Goal: Information Seeking & Learning: Learn about a topic

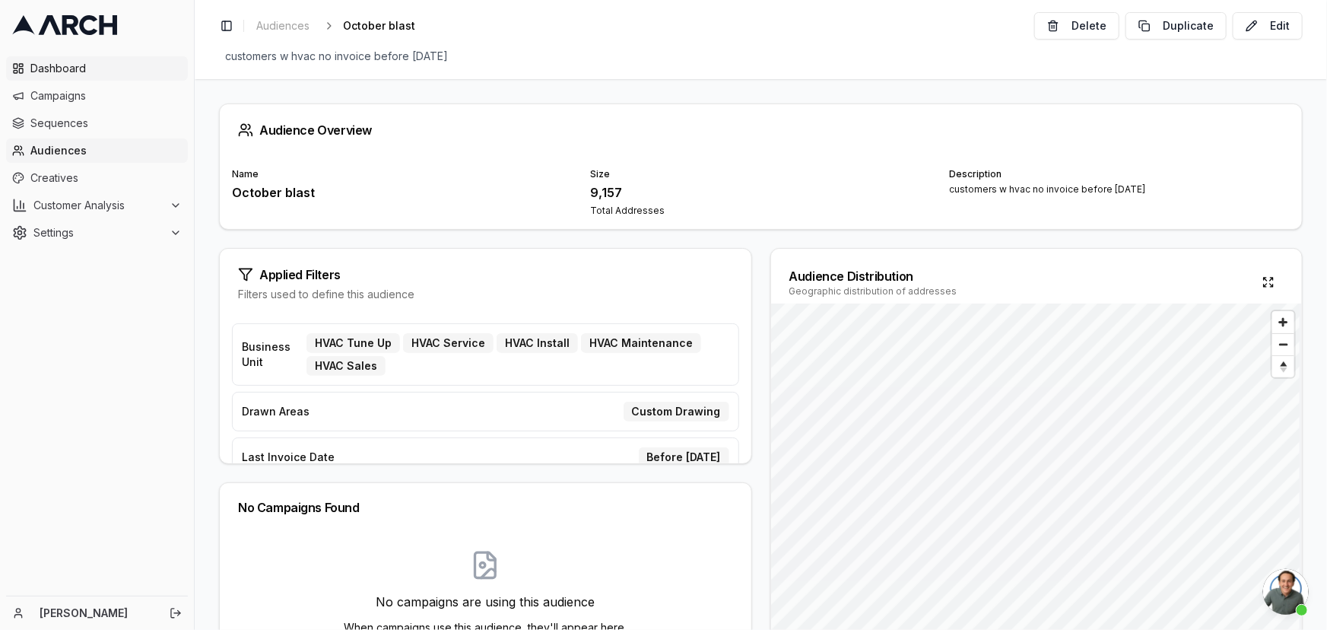
click at [43, 71] on span "Dashboard" at bounding box center [105, 68] width 151 height 15
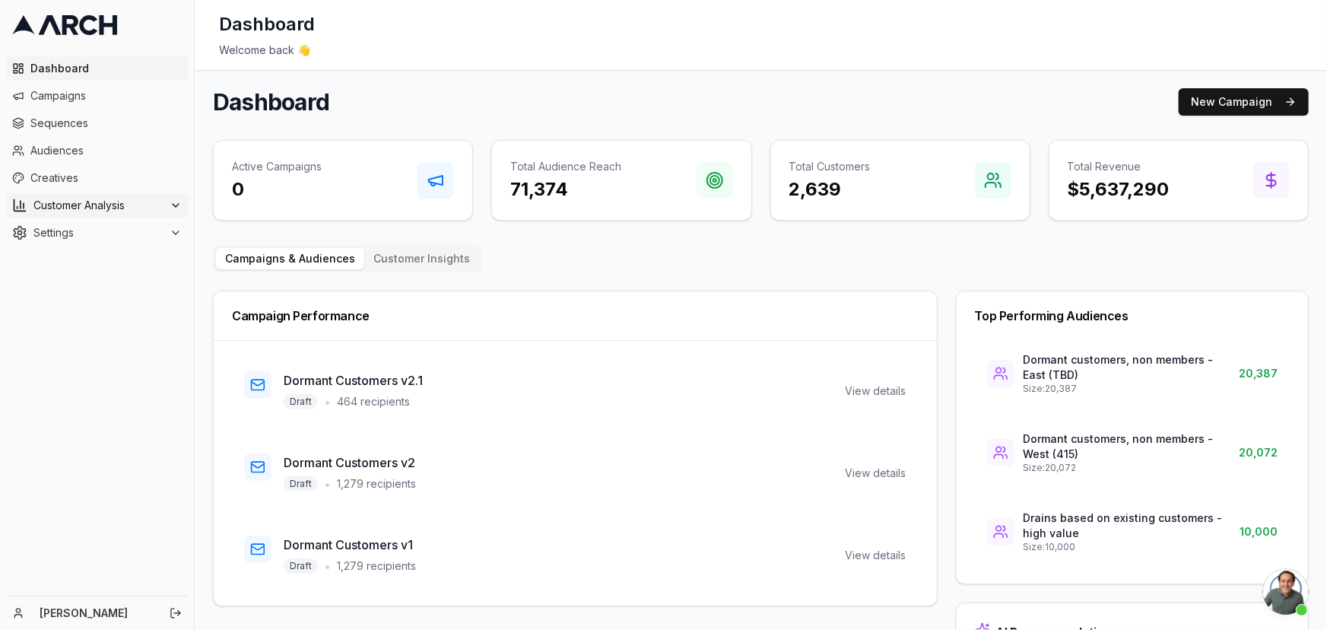
click at [52, 212] on span "Customer Analysis" at bounding box center [98, 205] width 130 height 15
click at [59, 227] on span "Overview" at bounding box center [80, 229] width 49 height 15
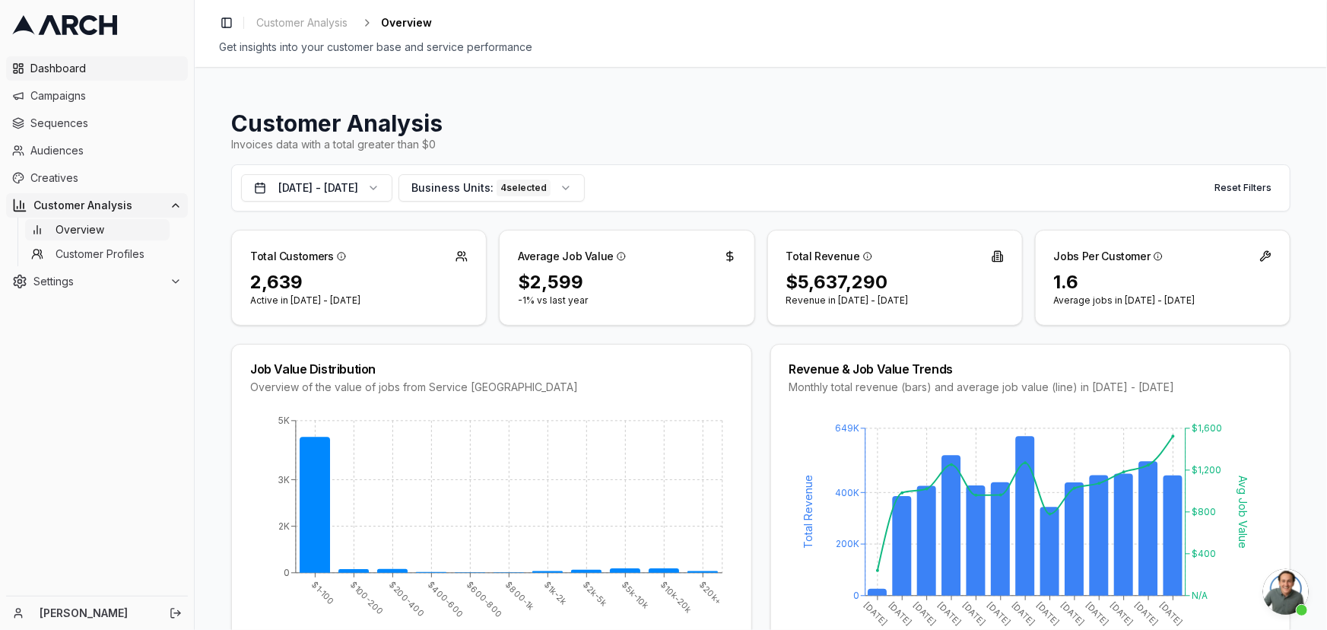
click at [49, 67] on span "Dashboard" at bounding box center [105, 68] width 151 height 15
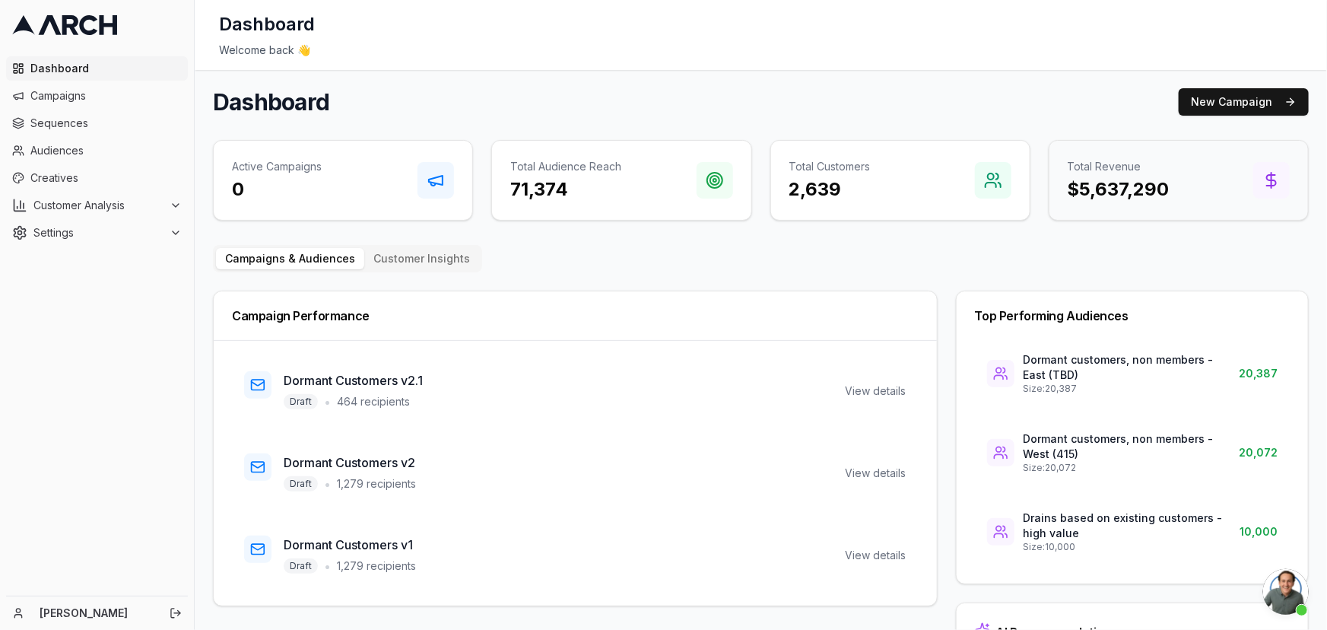
click at [1075, 184] on h3 "$5,637,290" at bounding box center [1119, 189] width 102 height 24
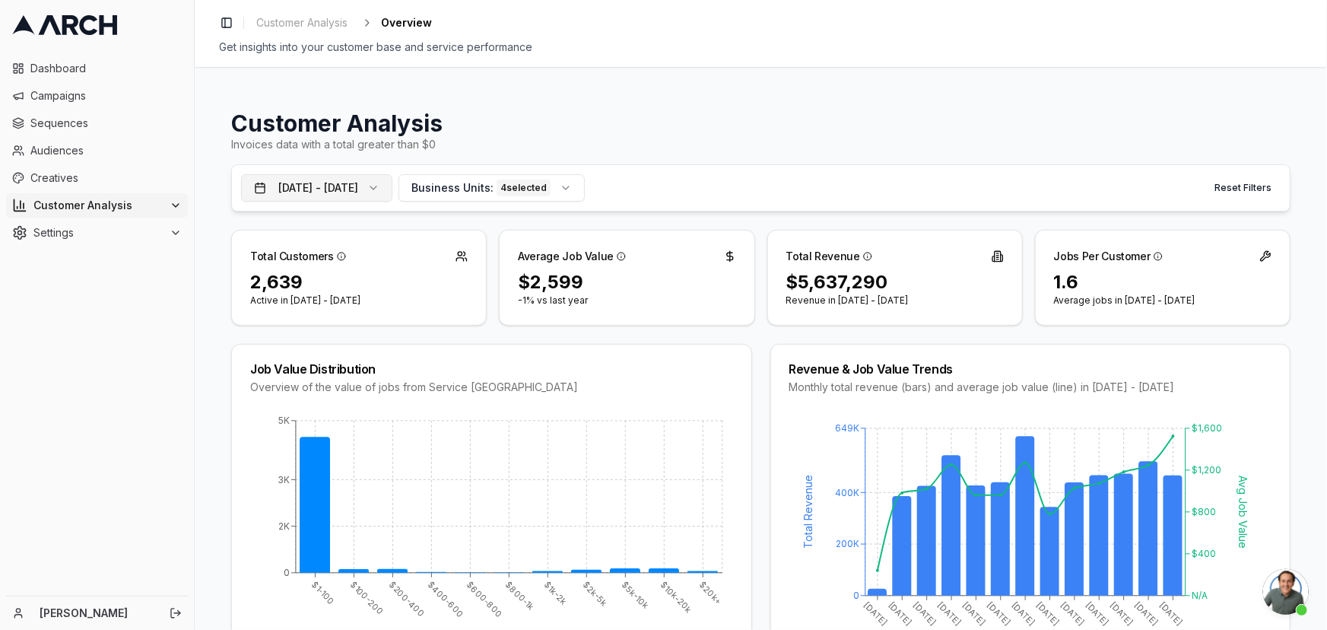
click at [392, 185] on button "[DATE] - [DATE]" at bounding box center [316, 187] width 151 height 27
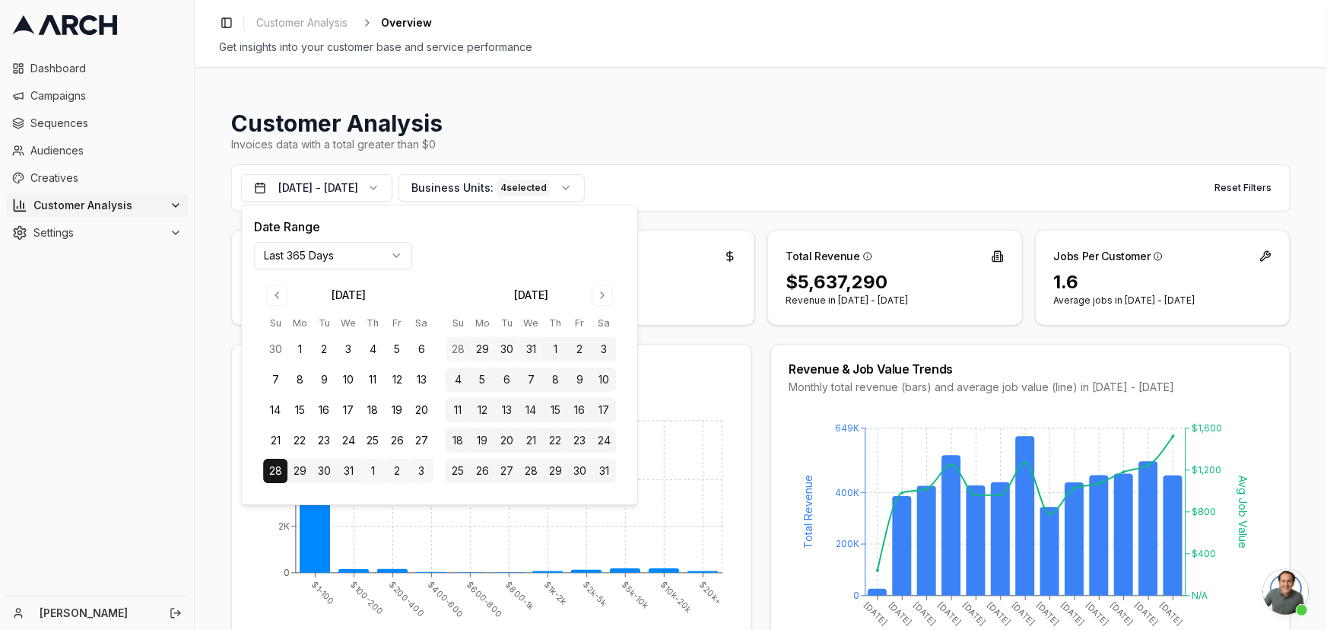
click at [394, 253] on html "Dashboard Campaigns Sequences Audiences Creatives Customer Analysis Settings Da…" at bounding box center [663, 315] width 1327 height 630
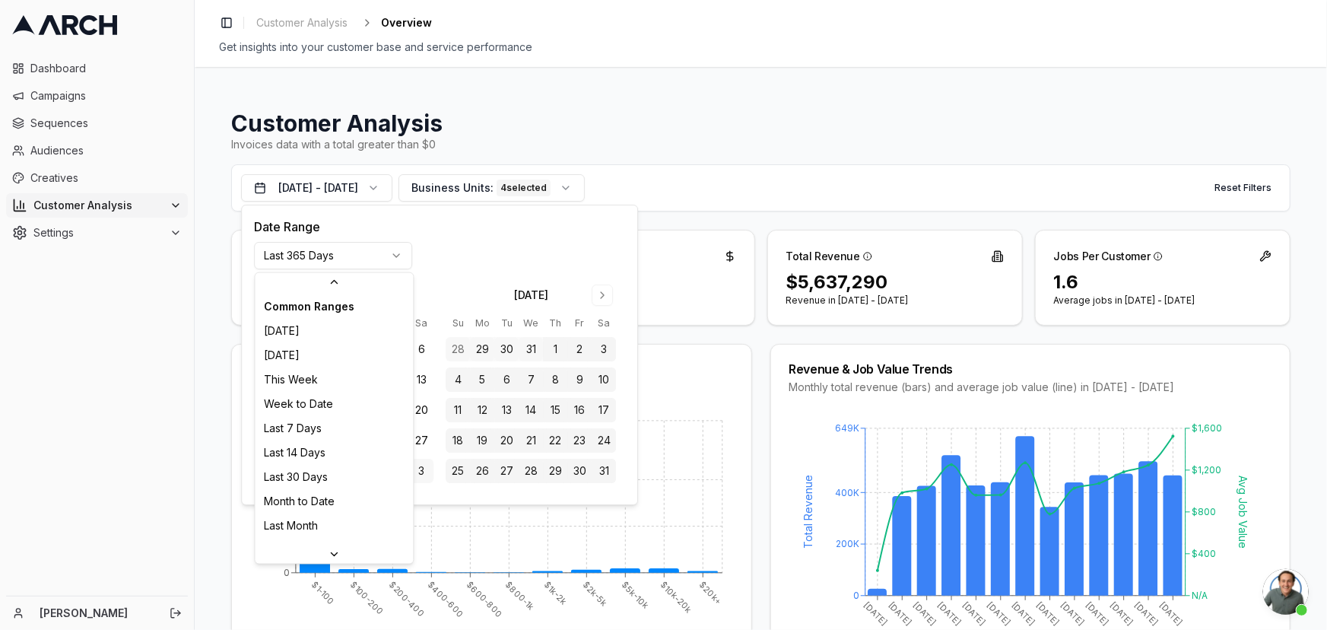
scroll to position [162, 0]
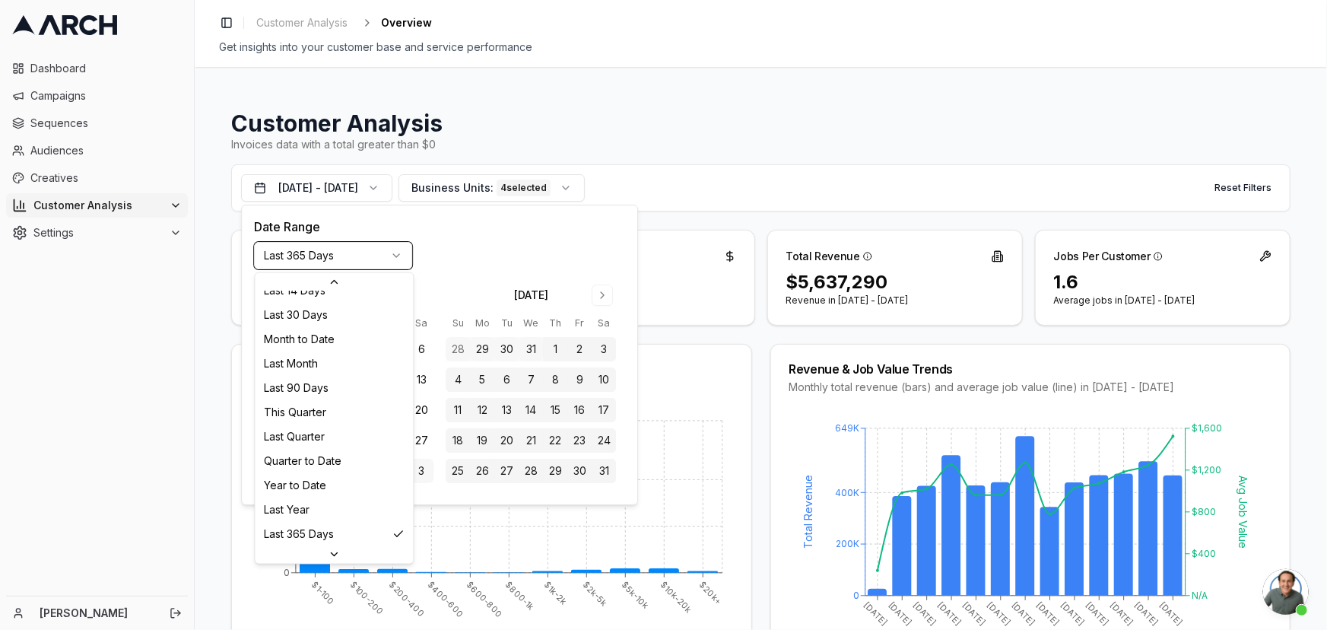
click at [171, 335] on html "Dashboard Campaigns Sequences Audiences Creatives Customer Analysis Settings Da…" at bounding box center [663, 315] width 1327 height 630
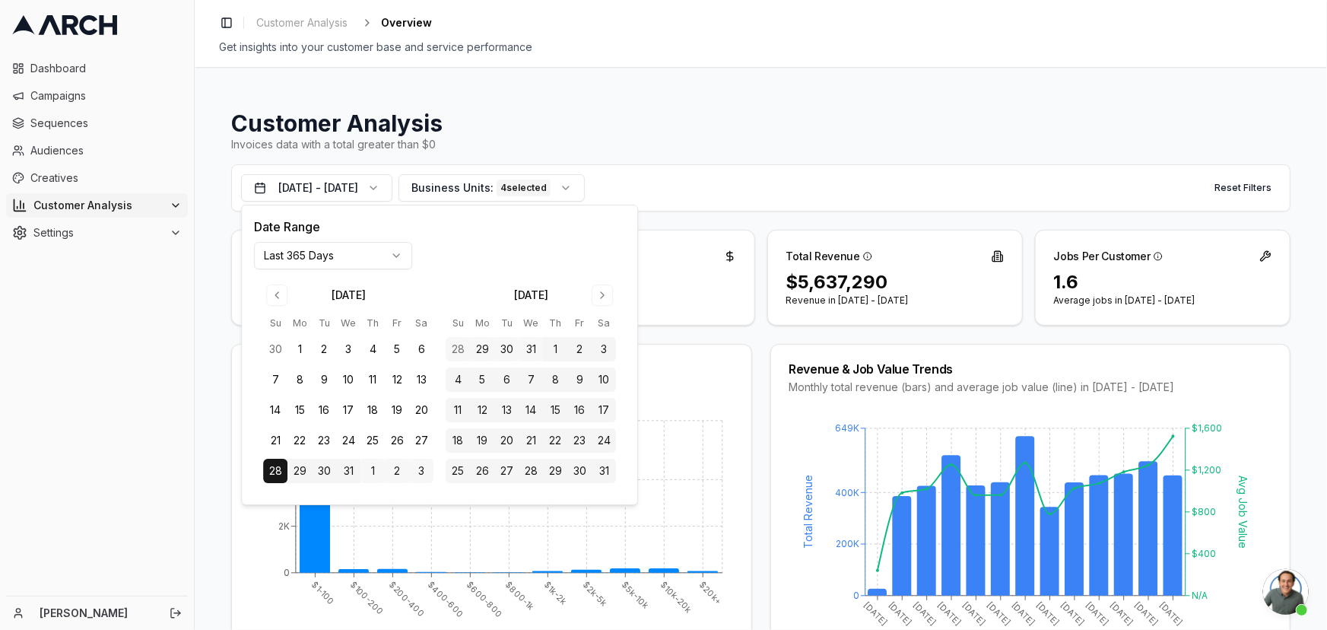
click at [830, 89] on div "Customer Analysis Invoices data with a total greater than $0 Jul 28, 2024 - Jul…" at bounding box center [761, 348] width 1132 height 563
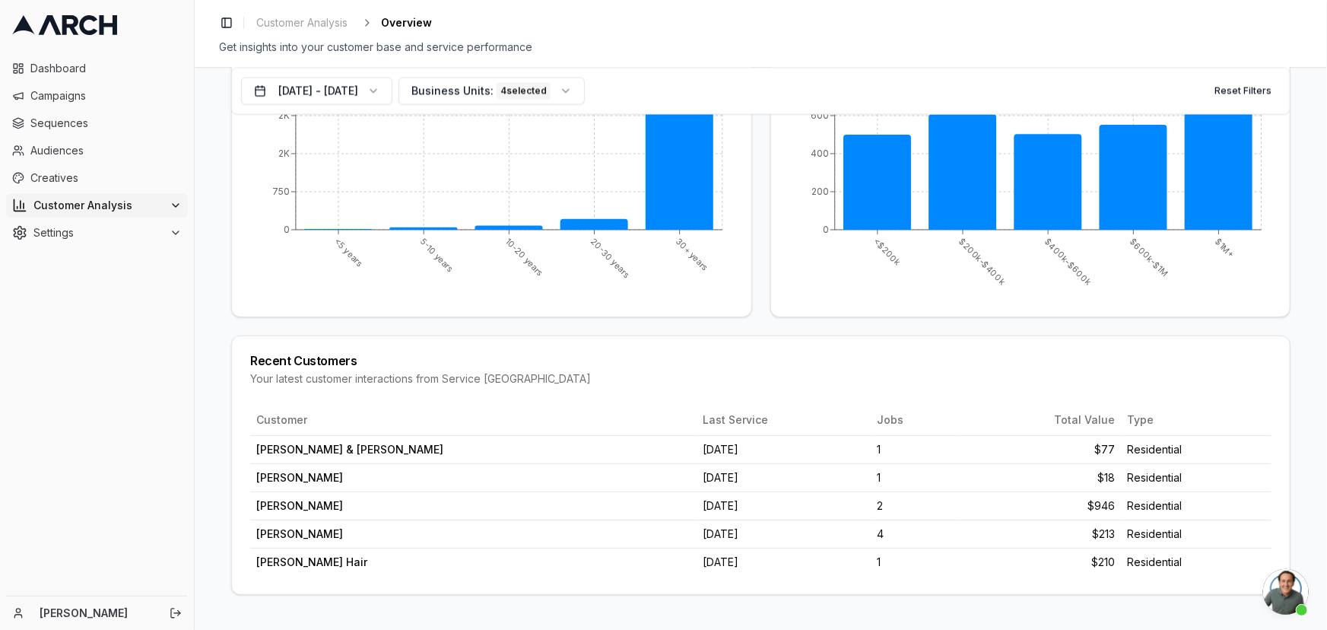
scroll to position [1602, 0]
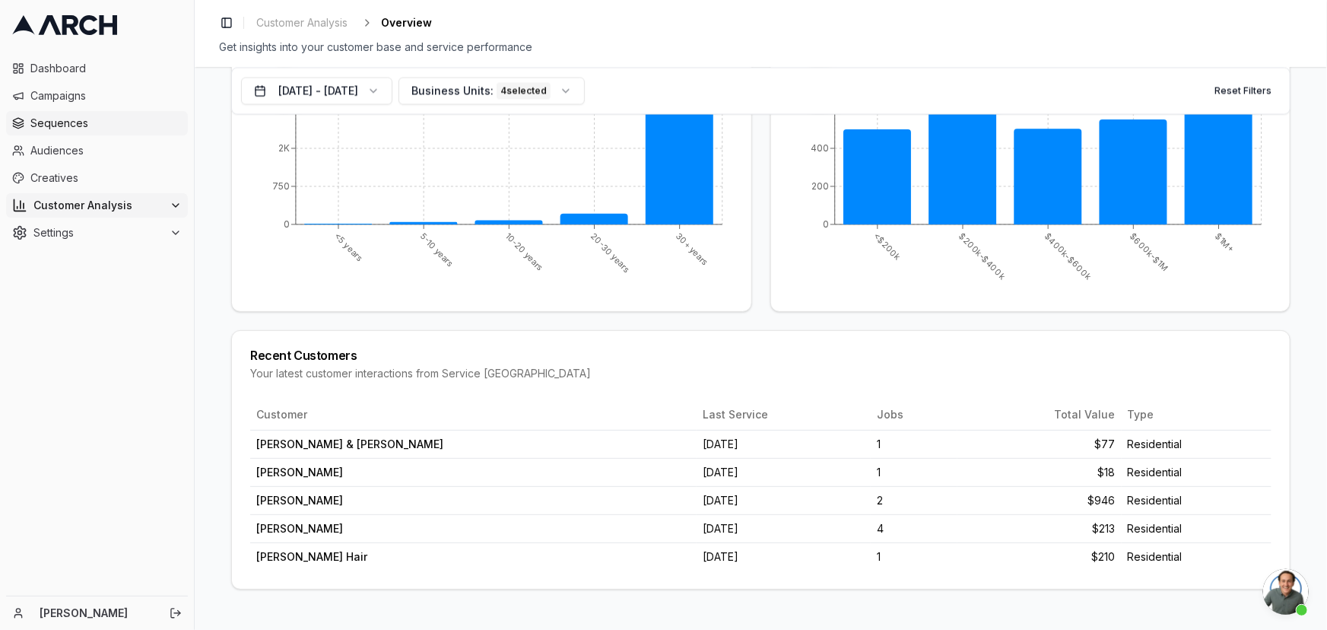
click at [45, 123] on span "Sequences" at bounding box center [105, 123] width 151 height 15
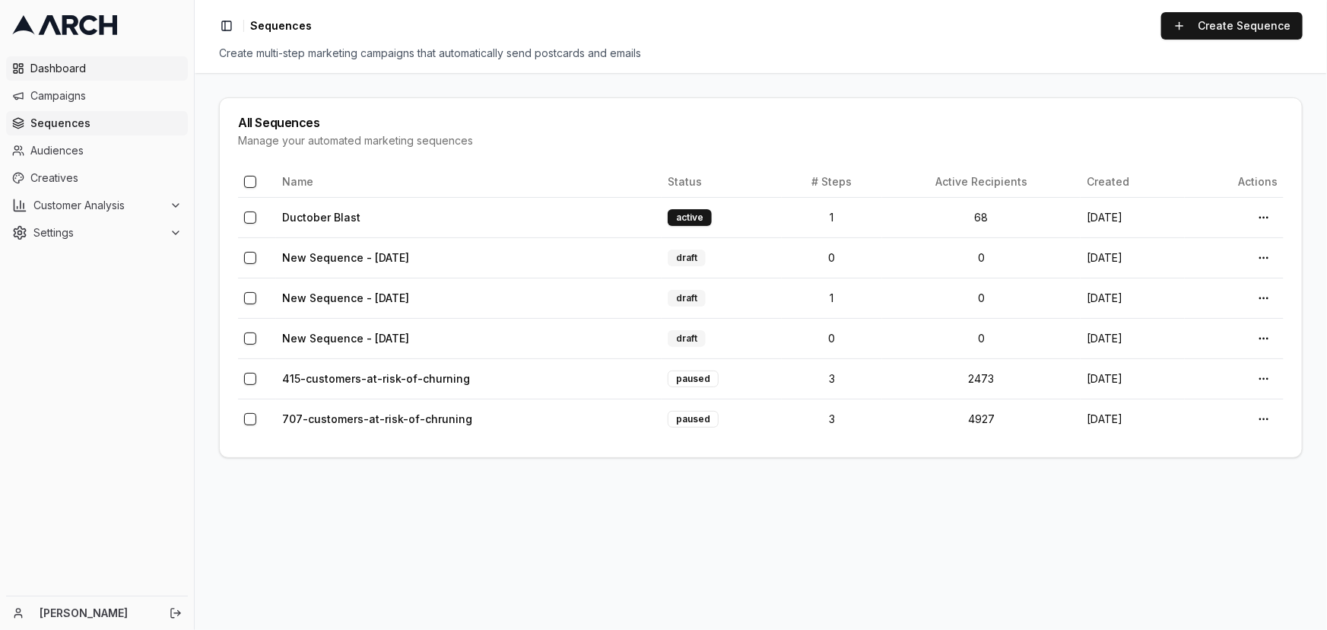
click at [35, 75] on span "Dashboard" at bounding box center [105, 68] width 151 height 15
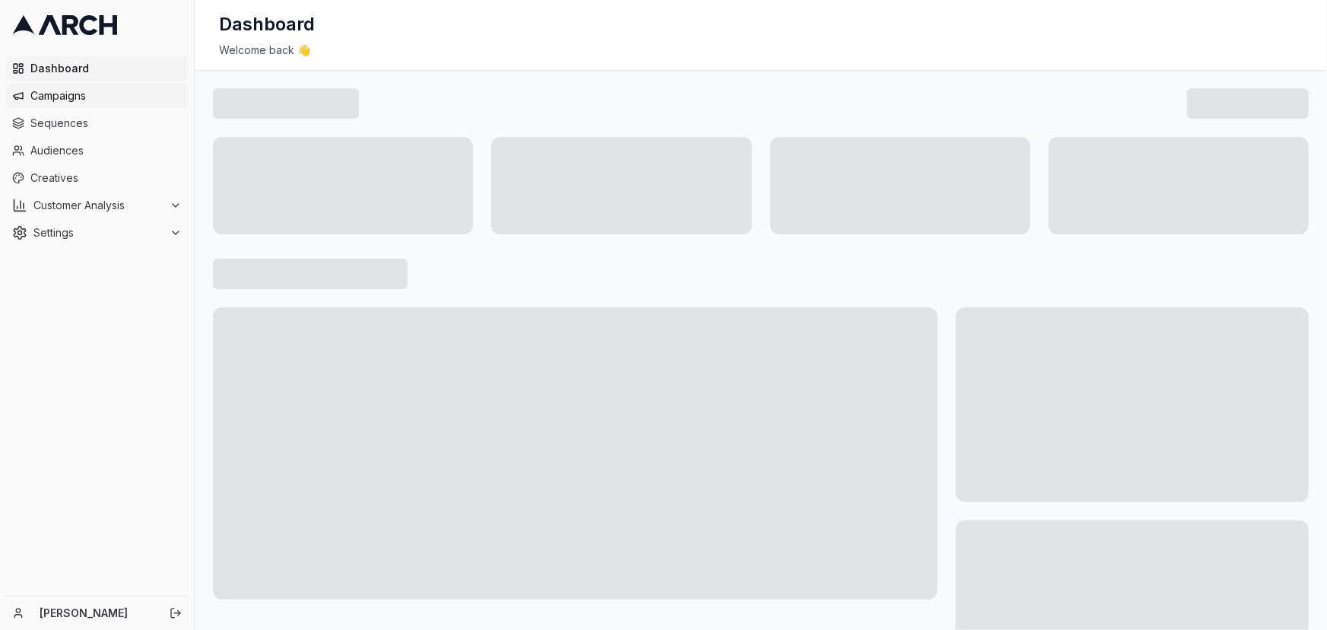
click at [40, 90] on span "Campaigns" at bounding box center [105, 95] width 151 height 15
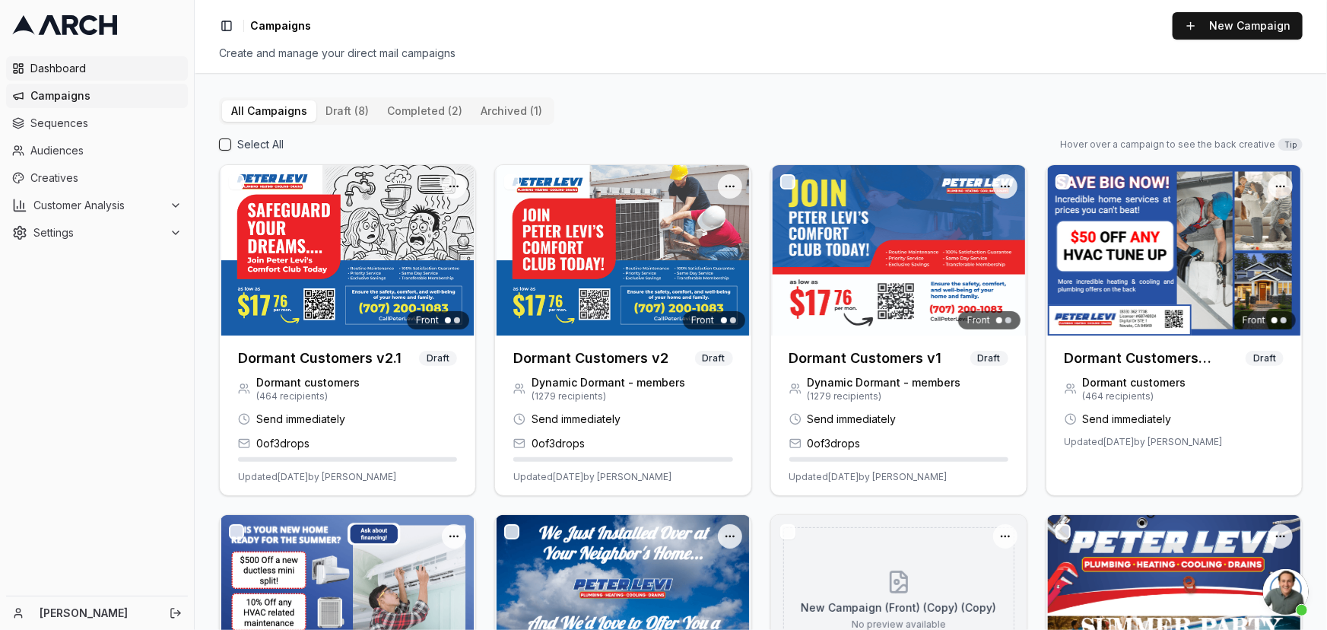
click at [61, 67] on span "Dashboard" at bounding box center [105, 68] width 151 height 15
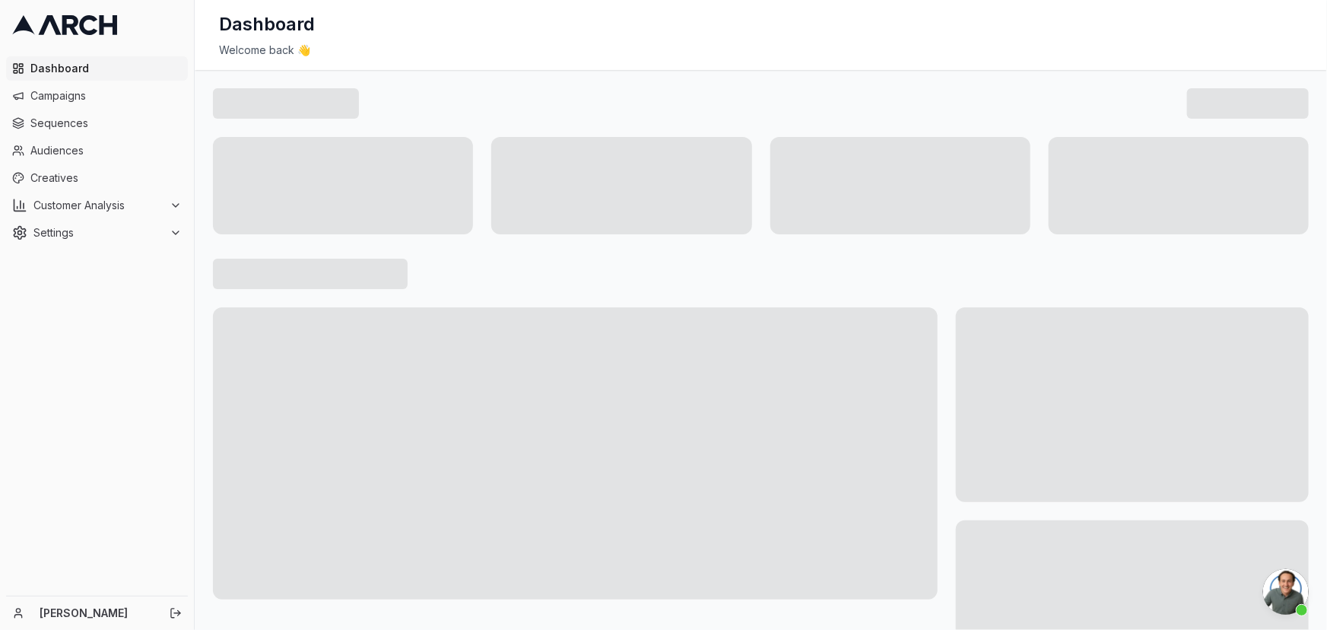
click at [61, 29] on icon at bounding box center [64, 25] width 105 height 20
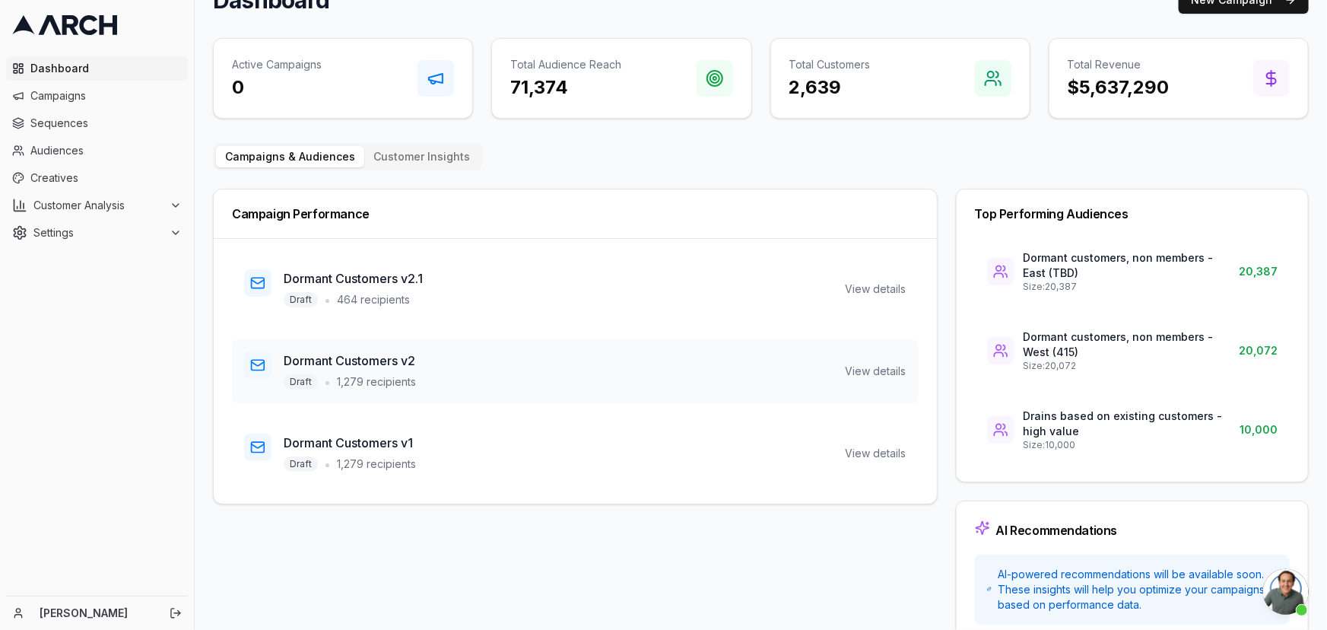
scroll to position [133, 0]
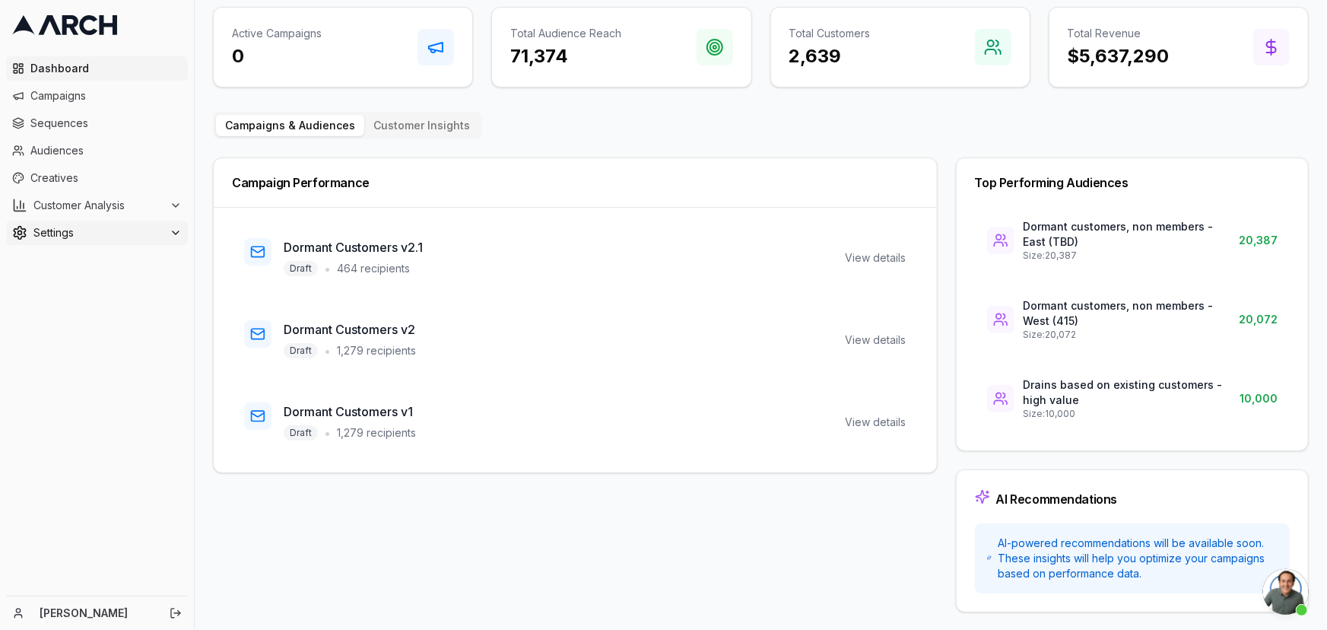
click at [76, 240] on span "Settings" at bounding box center [98, 232] width 130 height 15
click at [51, 205] on span "Customer Analysis" at bounding box center [98, 205] width 130 height 15
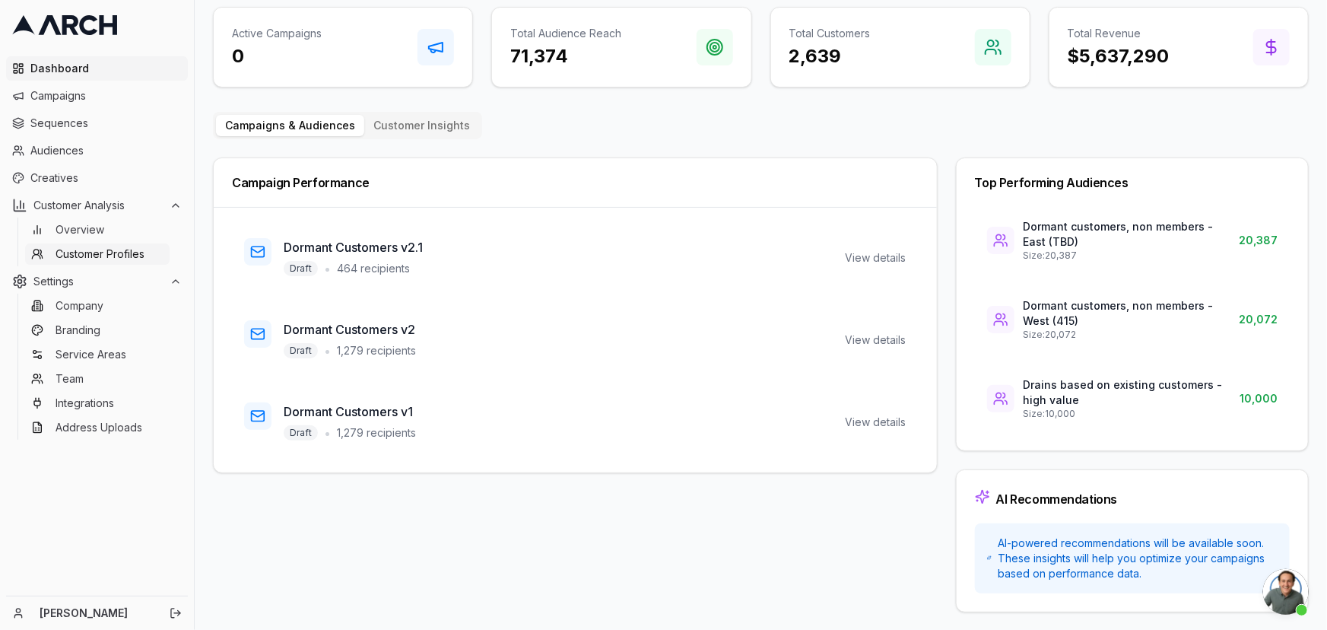
click at [67, 257] on span "Customer Profiles" at bounding box center [100, 253] width 89 height 15
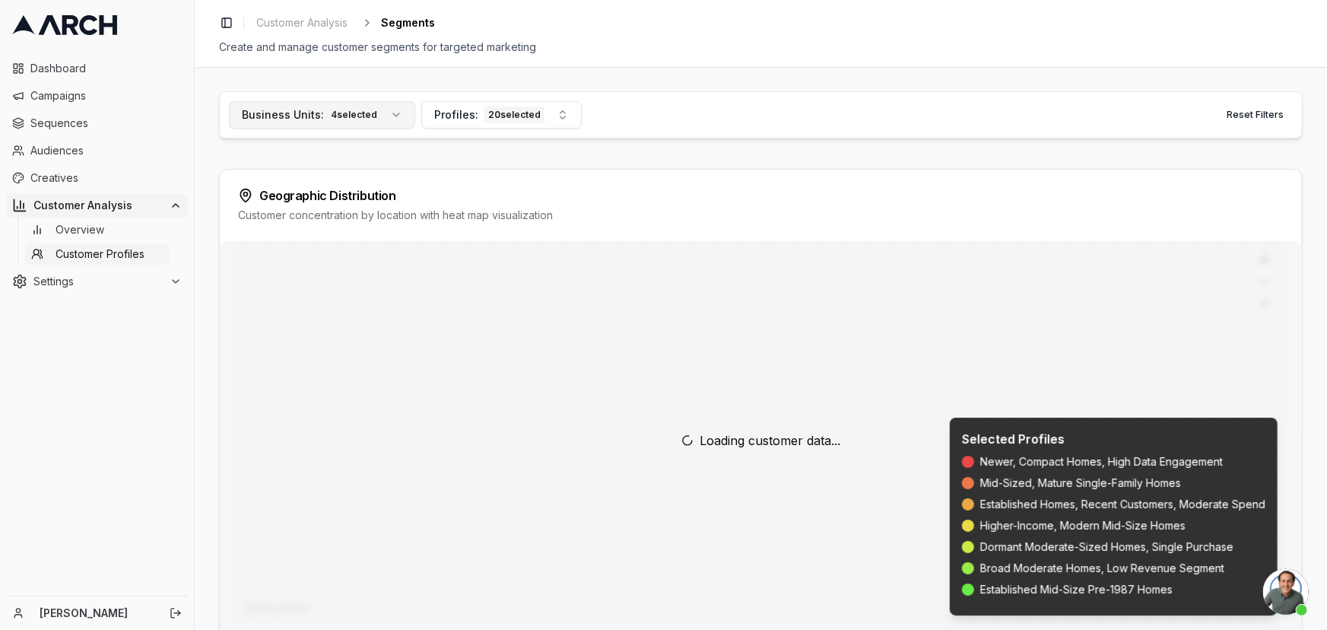
click at [389, 113] on button "Business Units: 4 selected" at bounding box center [322, 114] width 186 height 27
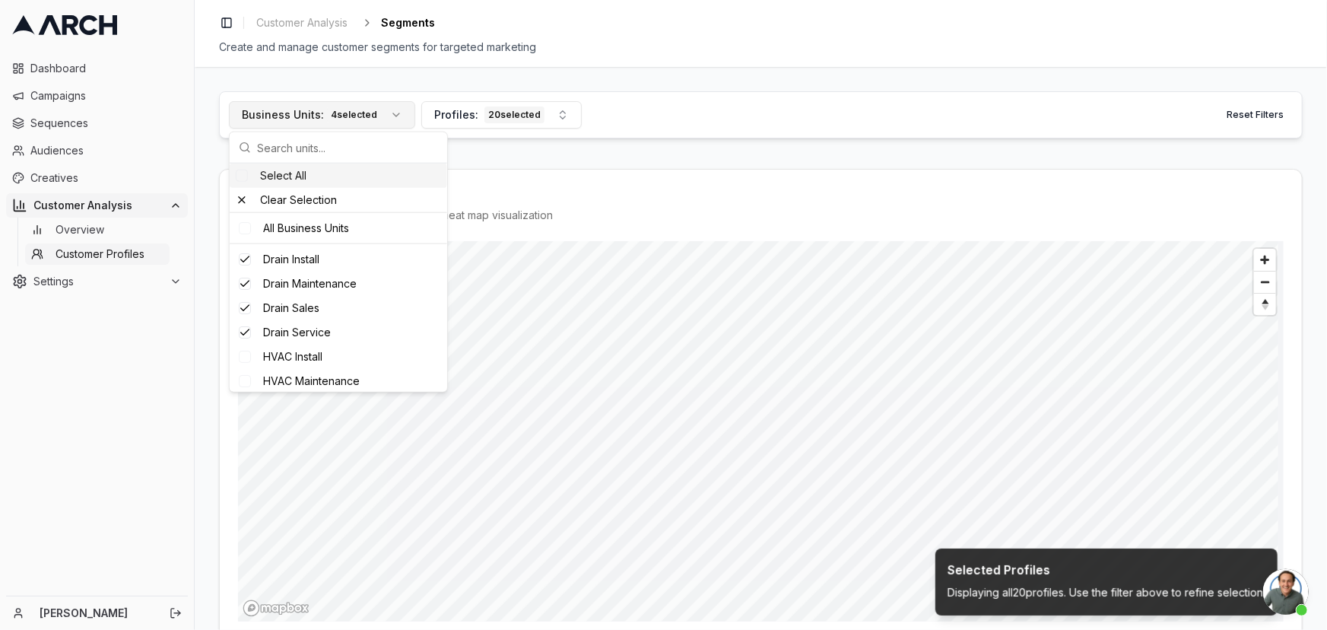
click at [389, 113] on button "Business Units: 4 selected" at bounding box center [322, 114] width 186 height 27
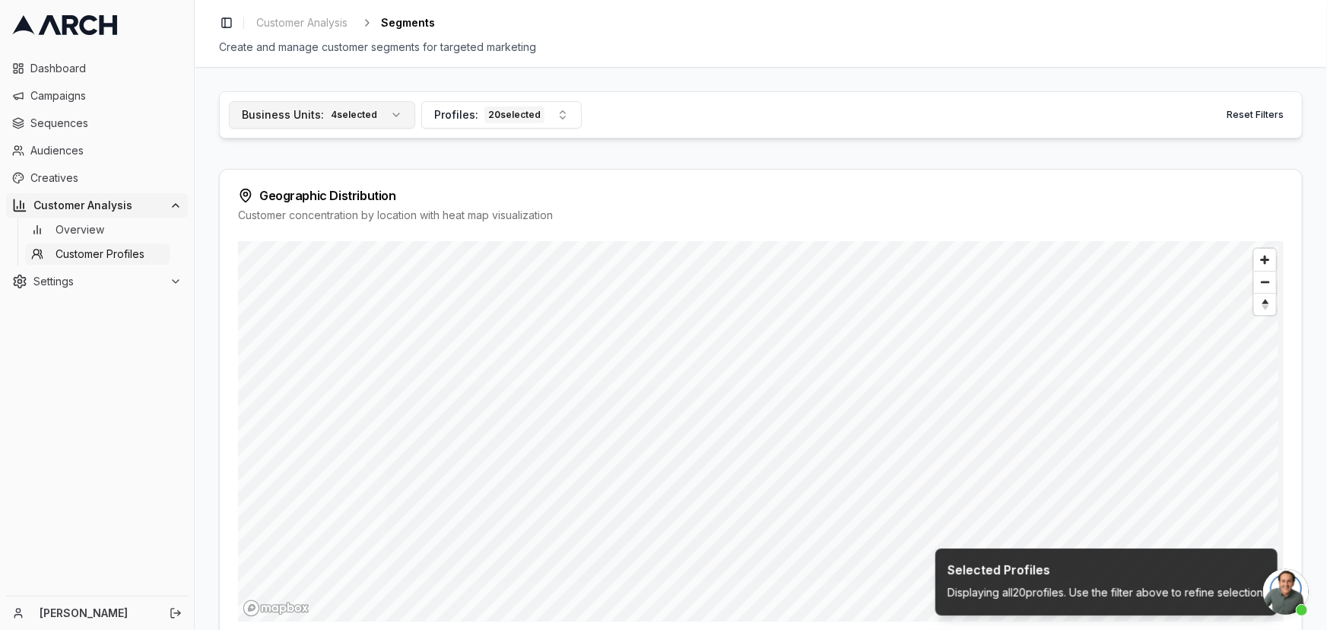
click at [389, 113] on button "Business Units: 4 selected" at bounding box center [322, 114] width 186 height 27
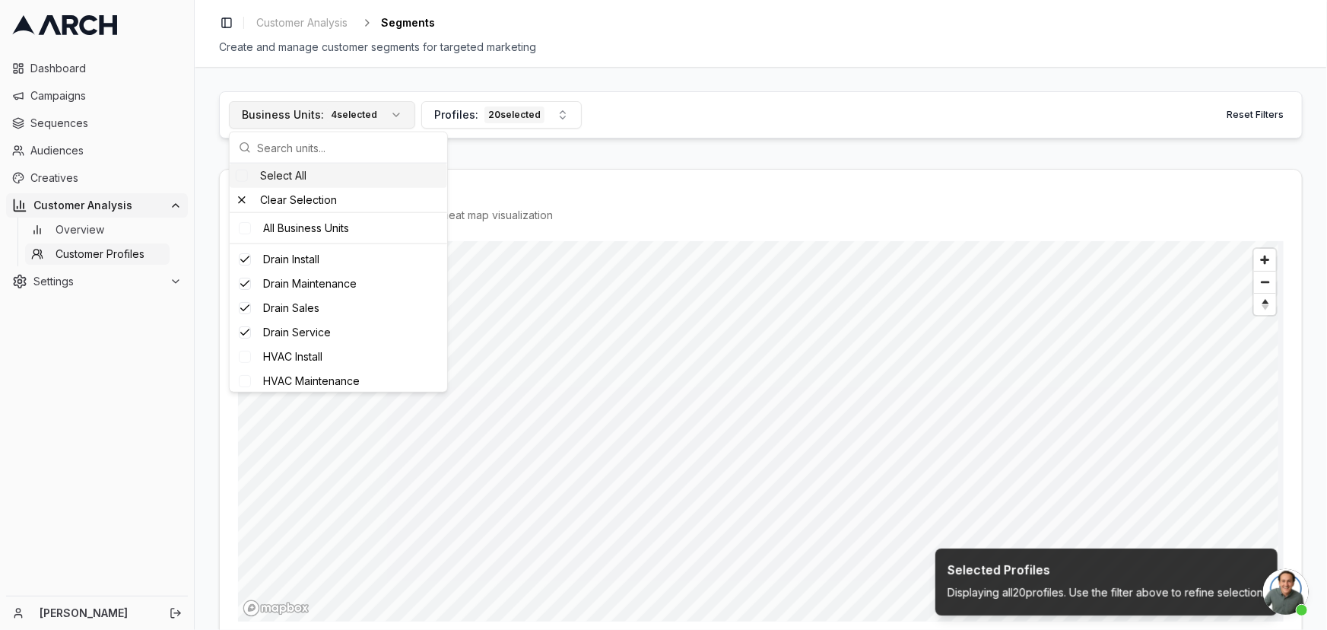
click at [389, 113] on button "Business Units: 4 selected" at bounding box center [322, 114] width 186 height 27
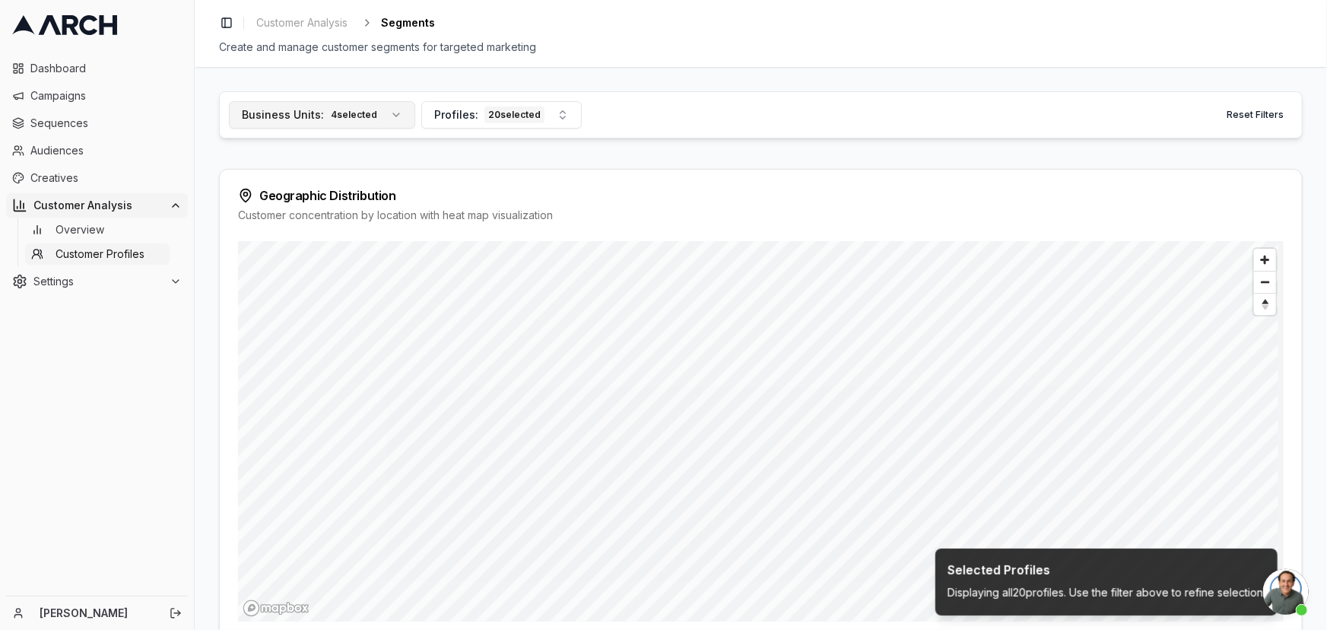
click at [389, 113] on button "Business Units: 4 selected" at bounding box center [322, 114] width 186 height 27
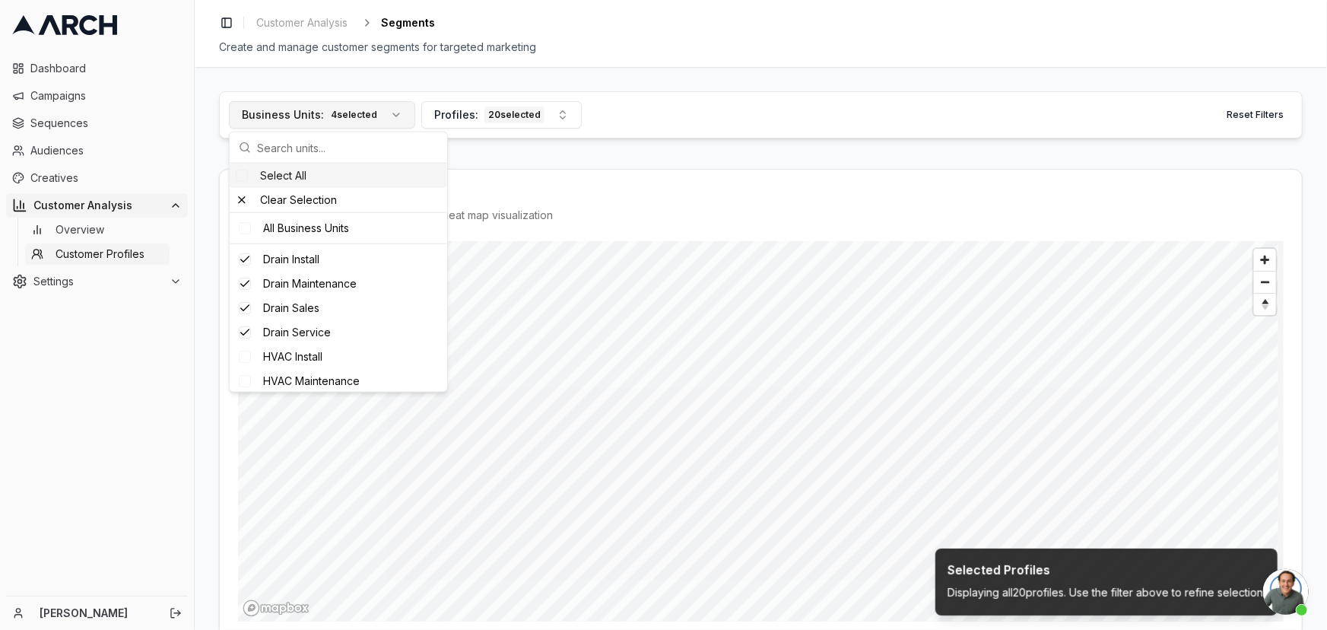
click at [395, 113] on button "Business Units: 4 selected" at bounding box center [322, 114] width 186 height 27
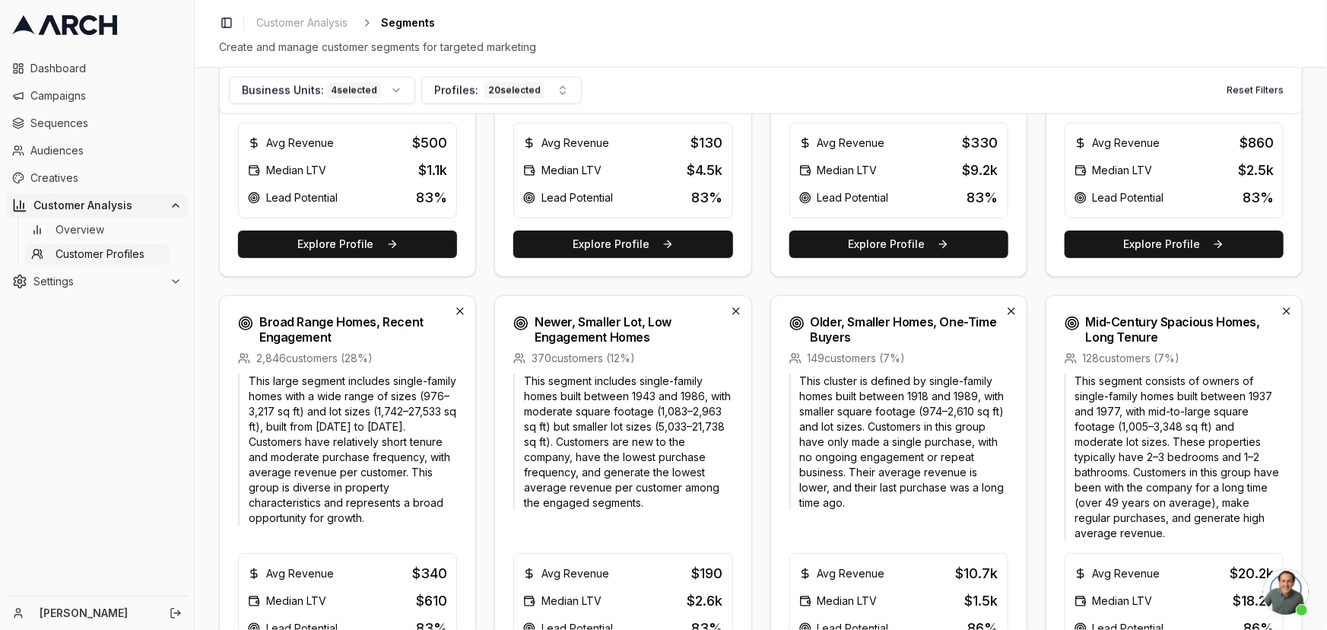
scroll to position [1452, 0]
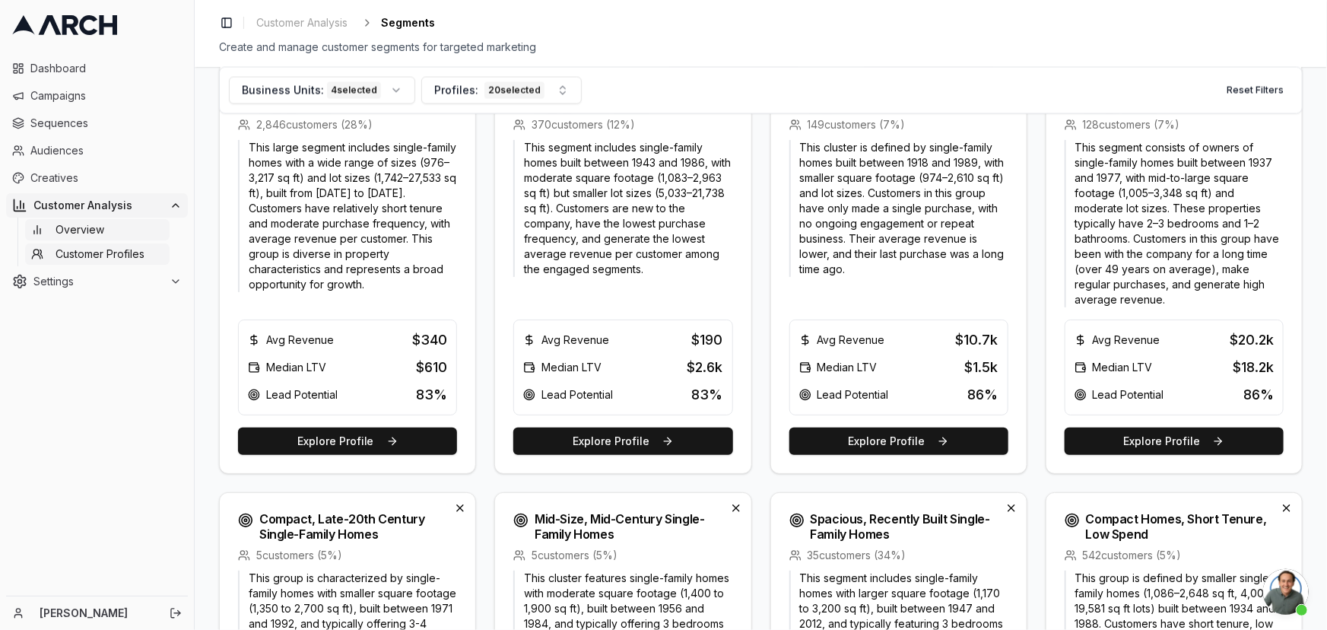
click at [68, 230] on span "Overview" at bounding box center [80, 229] width 49 height 15
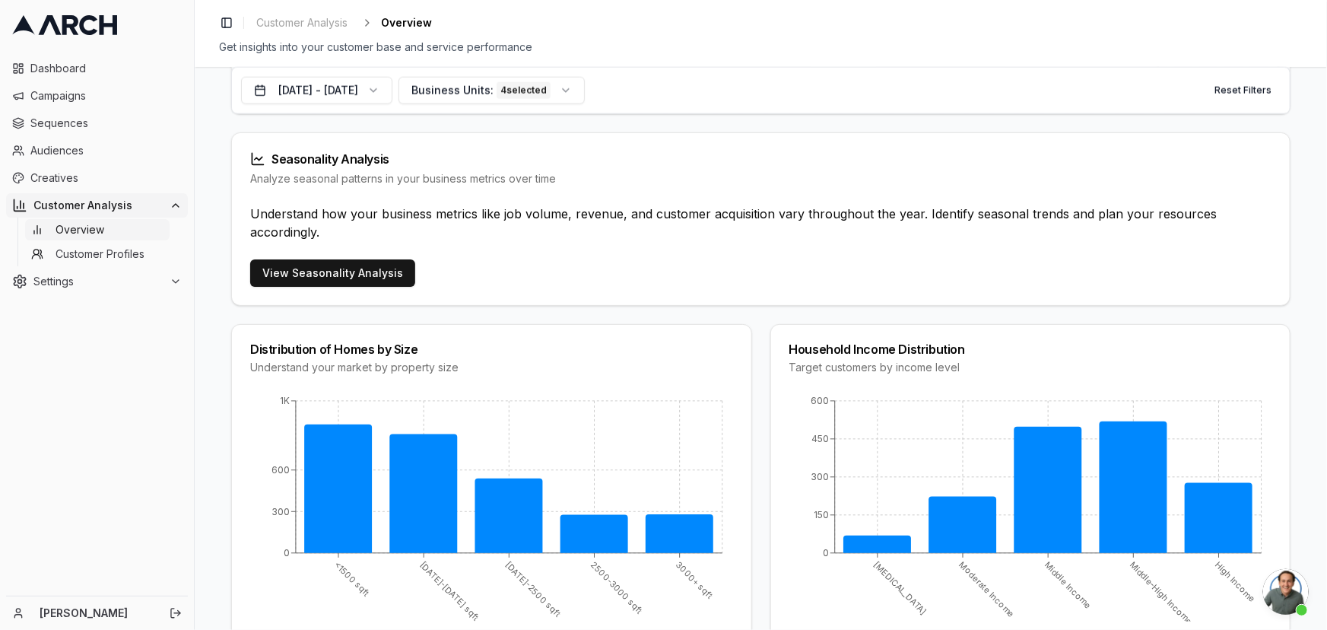
scroll to position [942, 0]
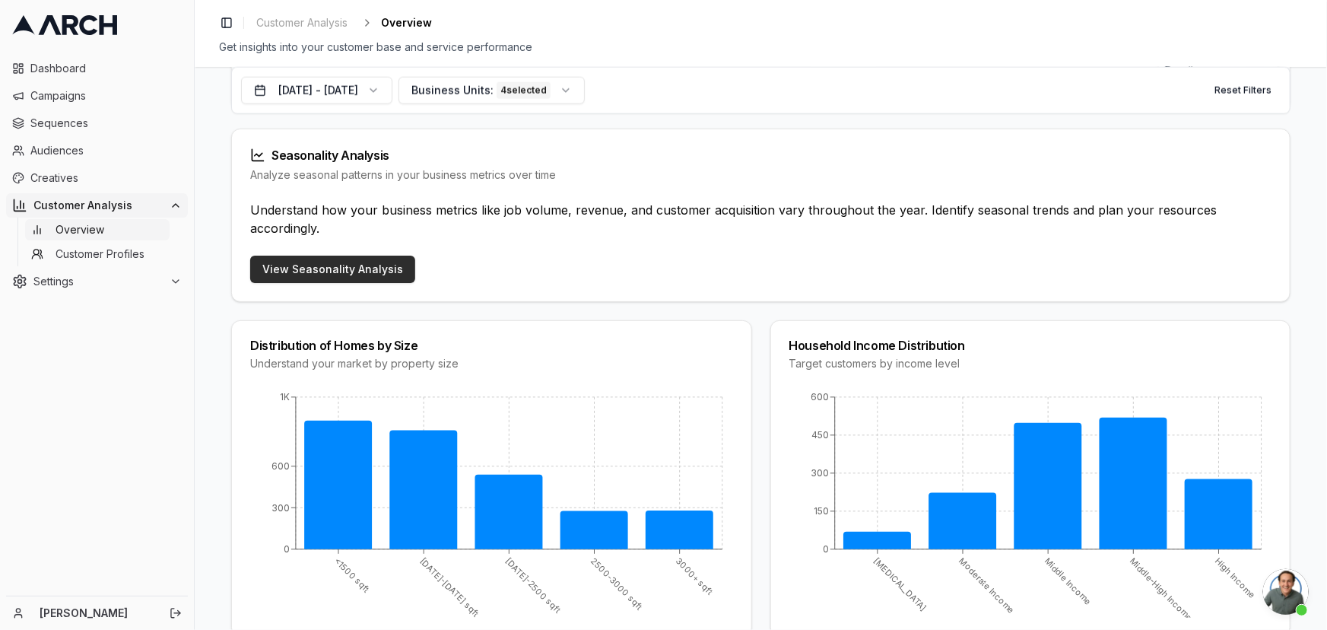
click at [359, 269] on link "View Seasonality Analysis" at bounding box center [332, 269] width 165 height 27
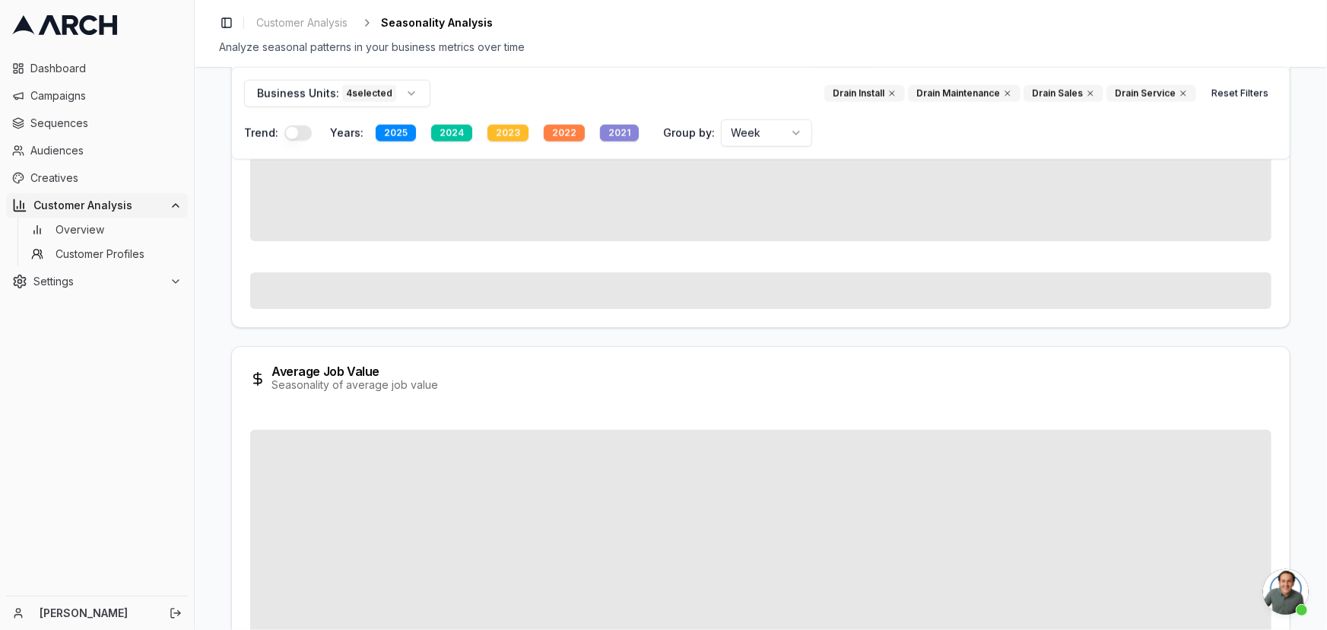
scroll to position [192, 0]
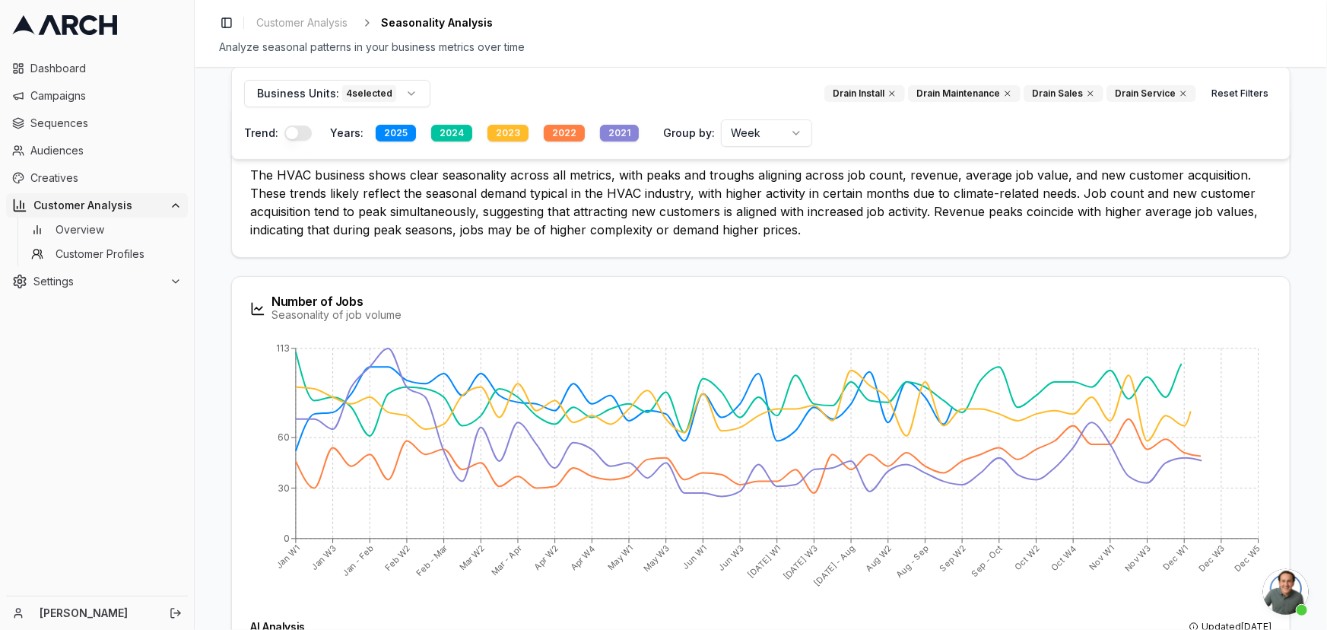
click at [392, 126] on div "2025" at bounding box center [396, 133] width 40 height 17
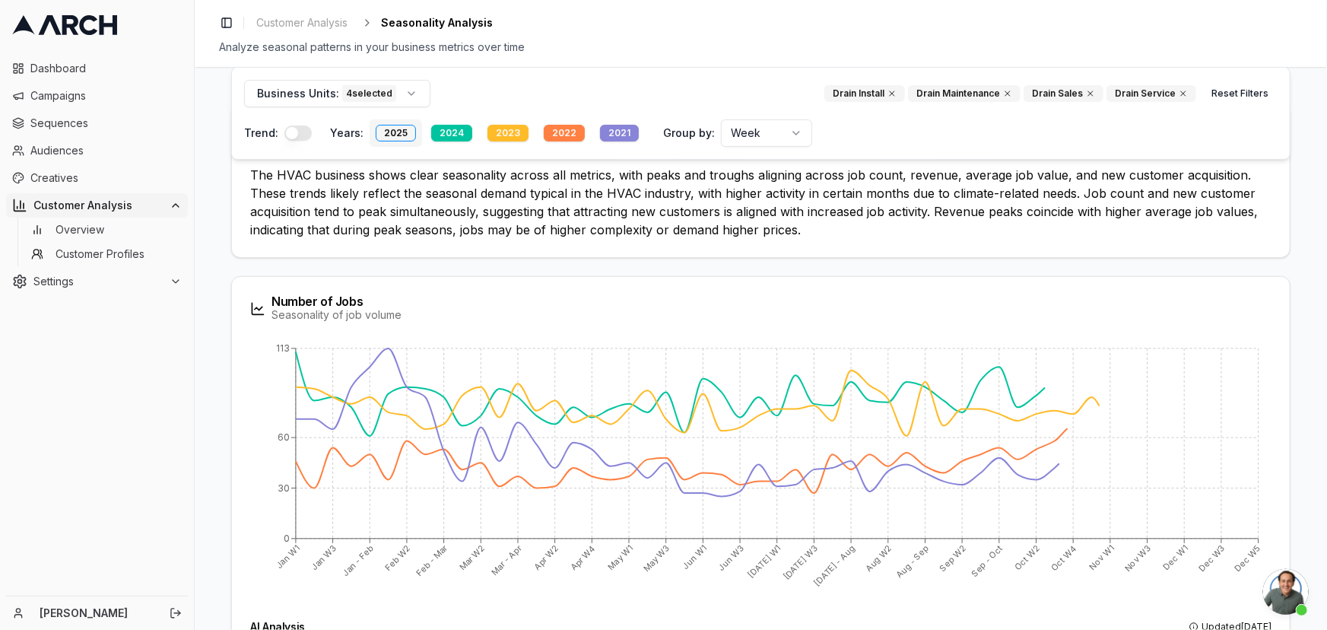
click at [370, 132] on button "2025" at bounding box center [396, 132] width 52 height 27
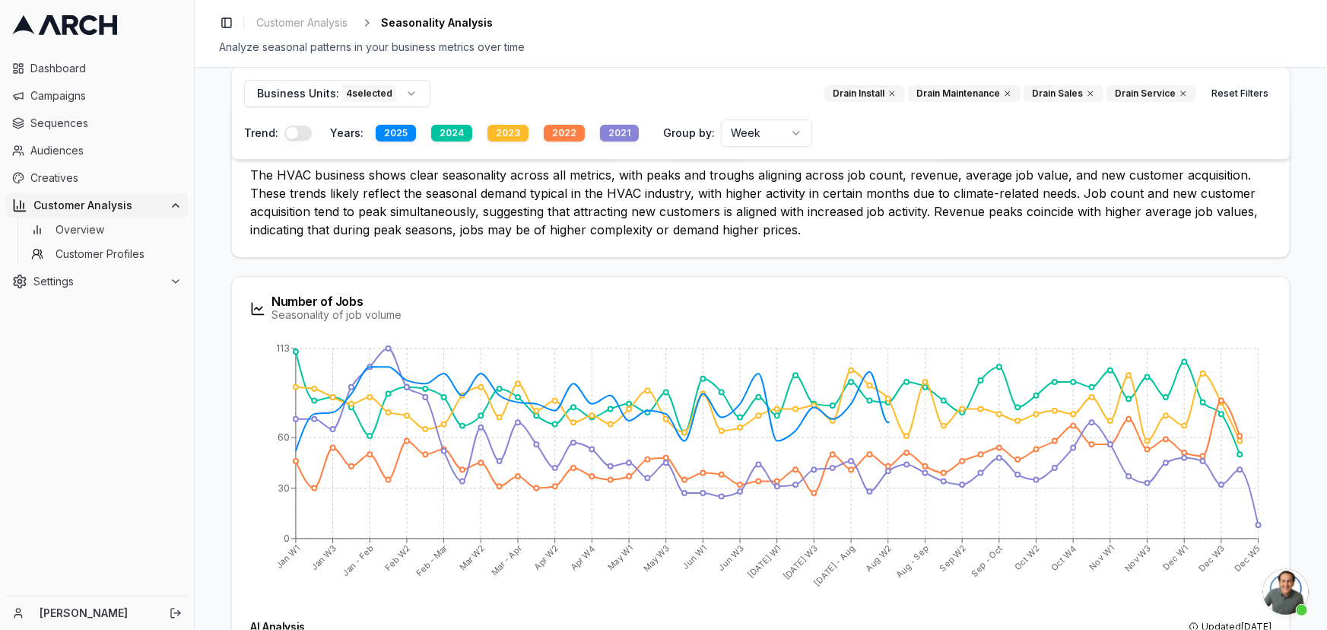
click at [564, 132] on div "2022" at bounding box center [564, 133] width 41 height 17
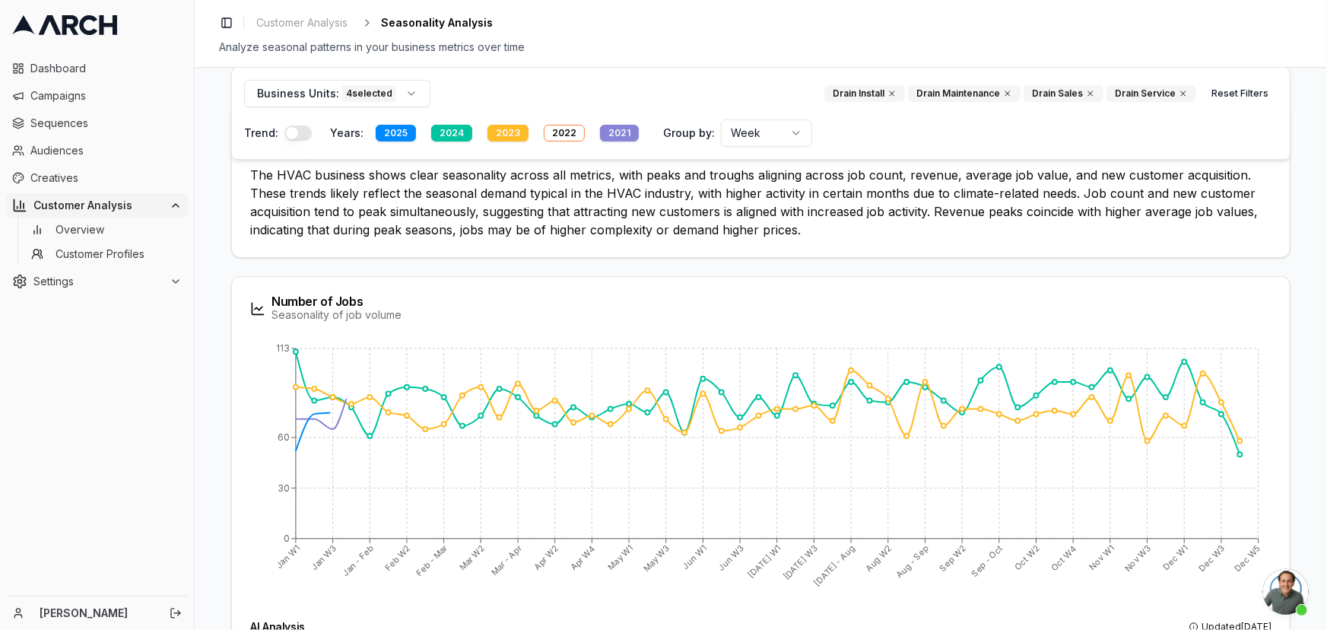
click at [611, 132] on div "2021" at bounding box center [619, 133] width 39 height 17
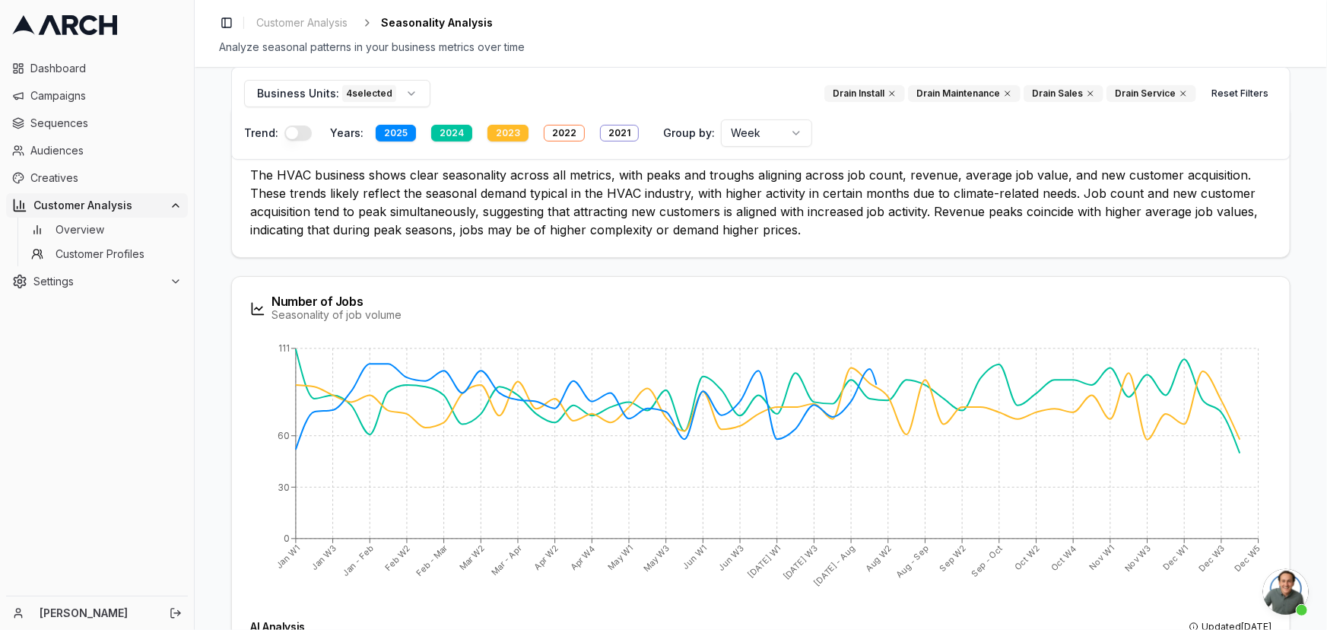
click at [779, 130] on html "Dashboard Campaigns Sequences Audiences Creatives Customer Analysis Overview Cu…" at bounding box center [663, 315] width 1327 height 630
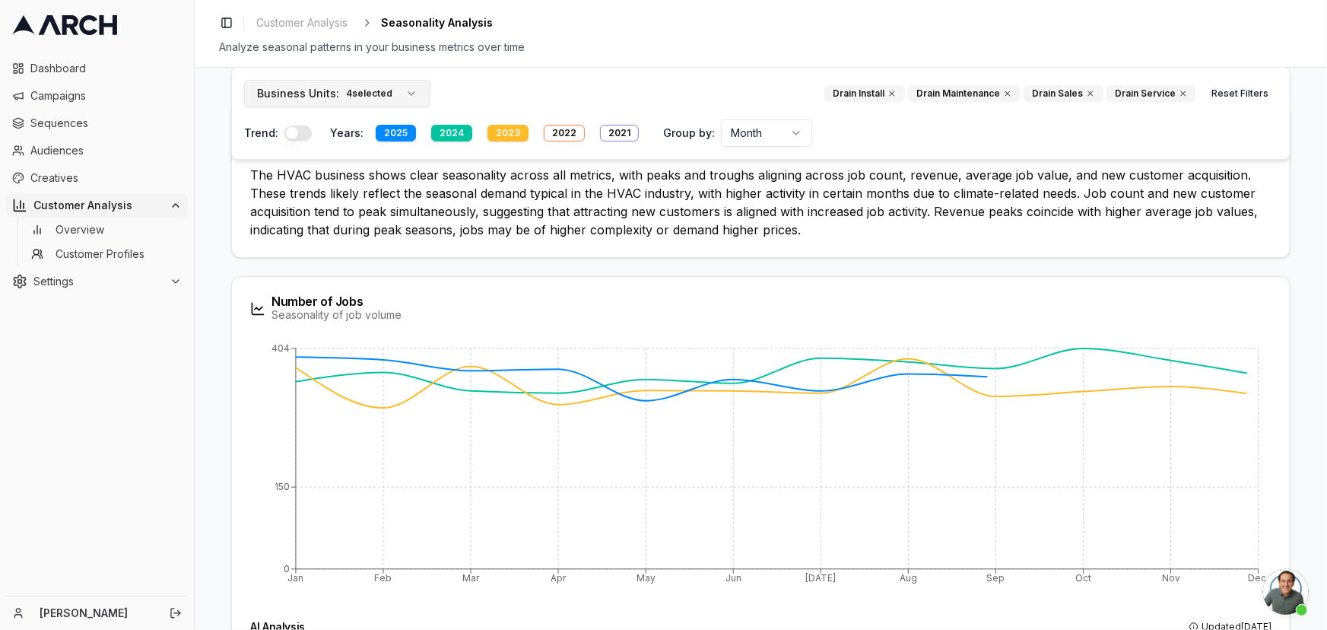
click at [400, 90] on button "Business Units: 4 selected" at bounding box center [337, 93] width 186 height 27
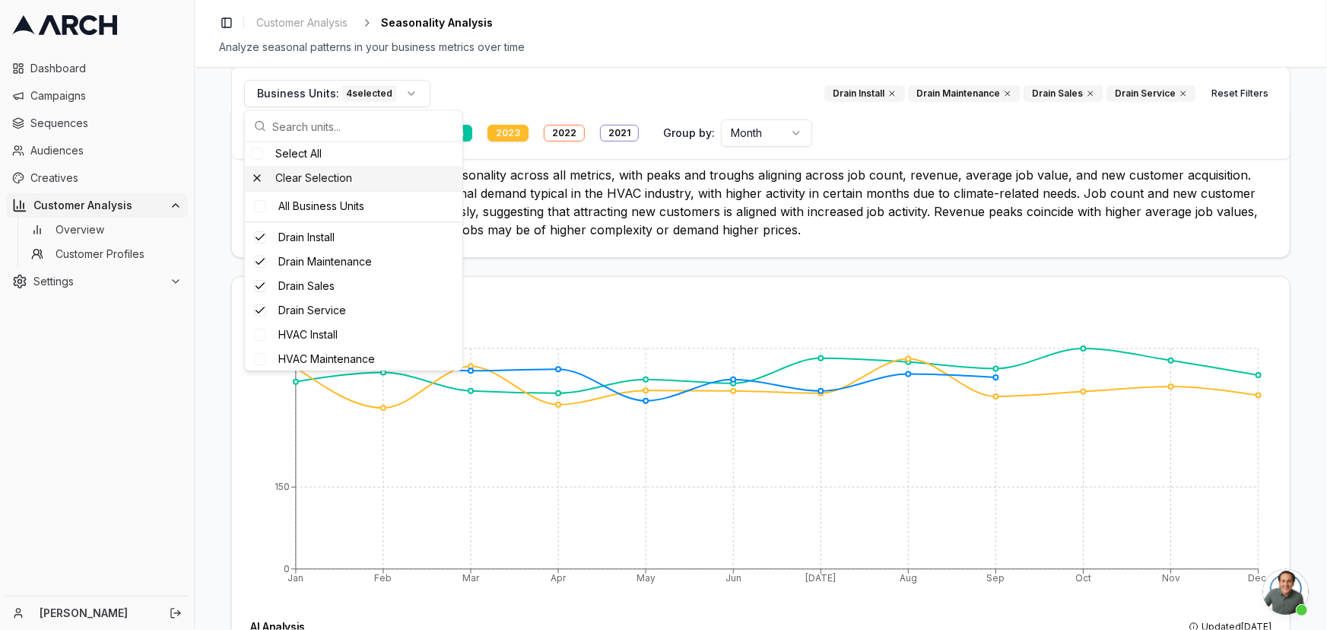
click at [298, 180] on div "Clear Selection" at bounding box center [353, 179] width 217 height 24
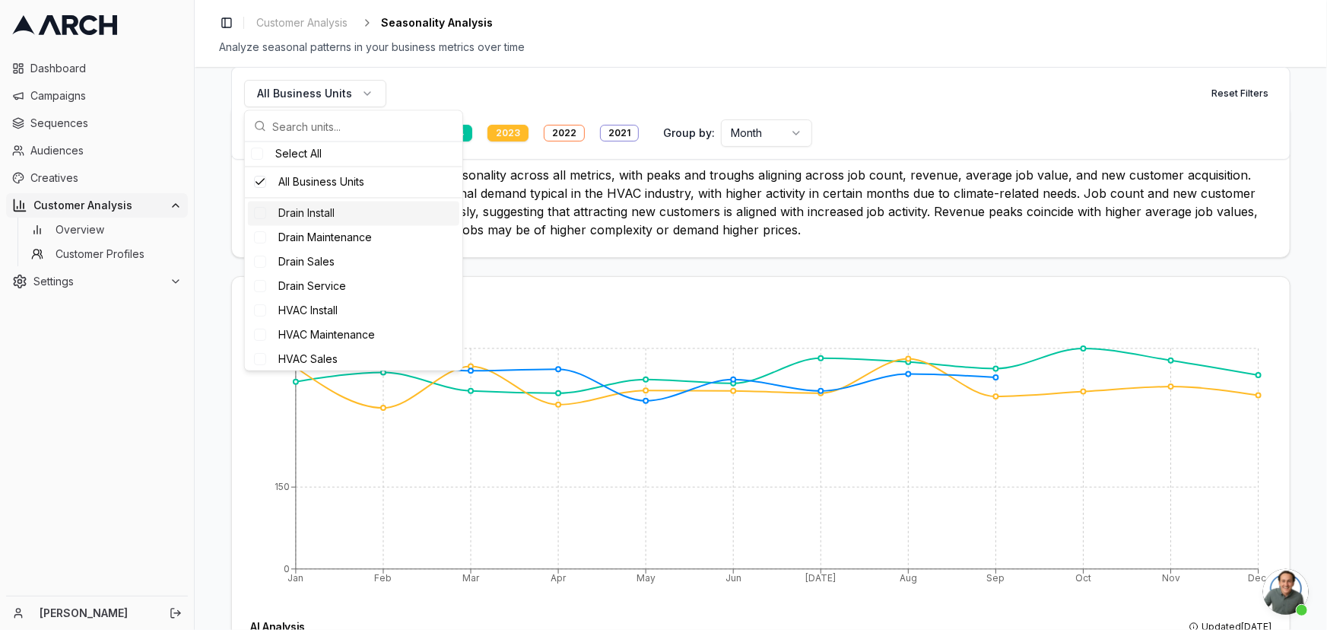
click at [257, 212] on div "Suggestions" at bounding box center [260, 214] width 12 height 12
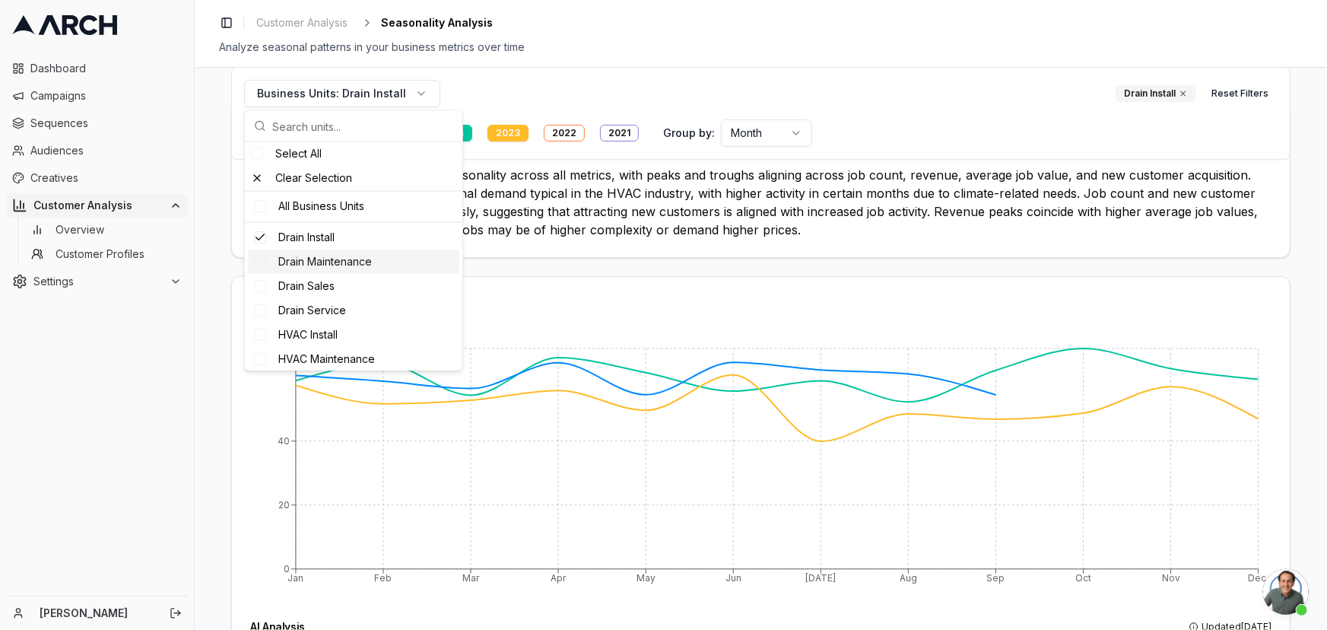
click at [256, 262] on div "Suggestions" at bounding box center [260, 262] width 12 height 12
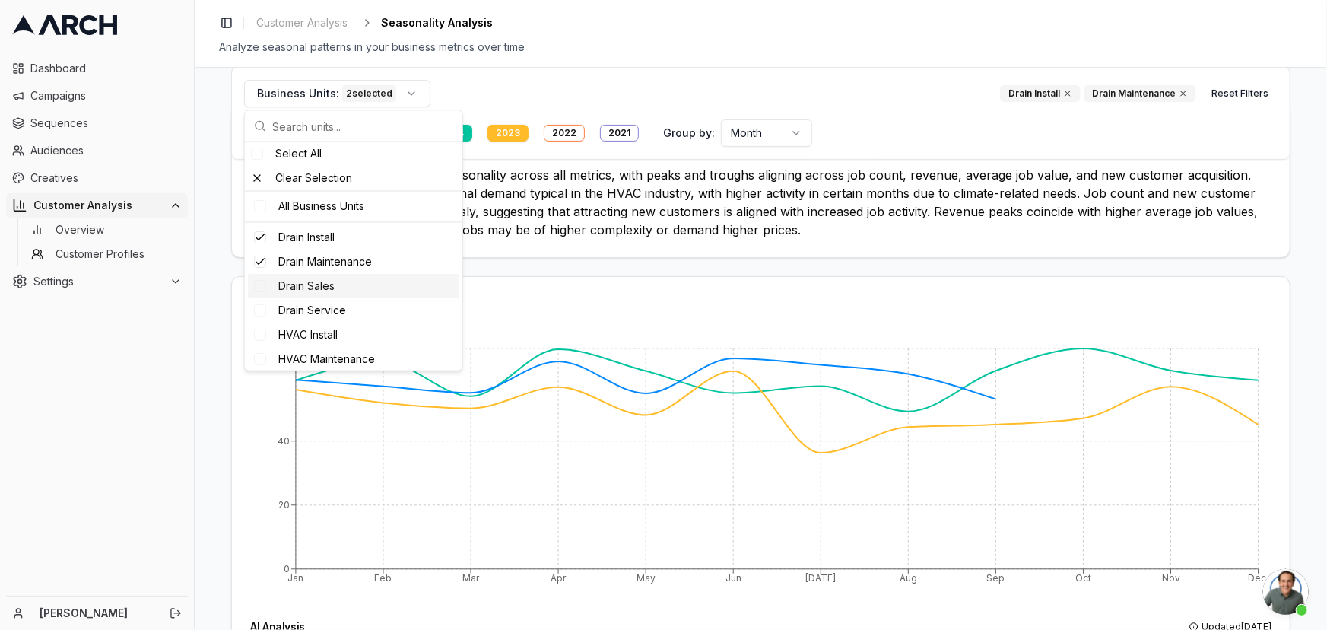
click at [259, 286] on div "Suggestions" at bounding box center [260, 287] width 12 height 12
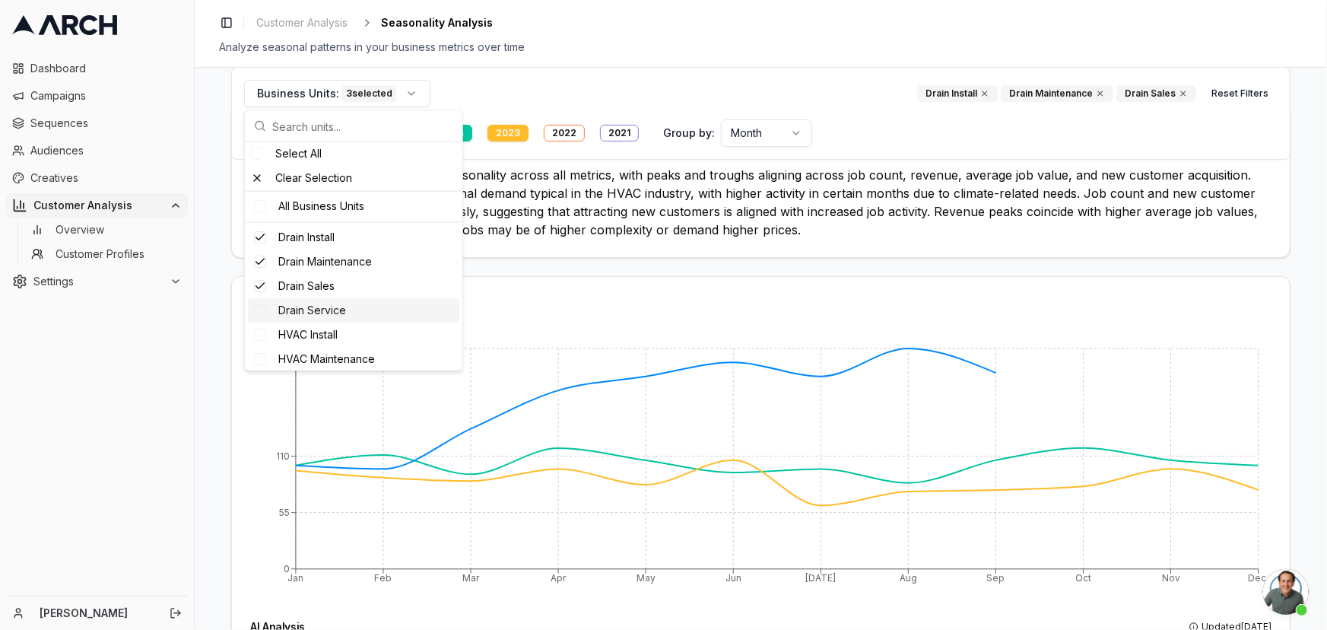
click at [260, 308] on div "Suggestions" at bounding box center [260, 311] width 12 height 12
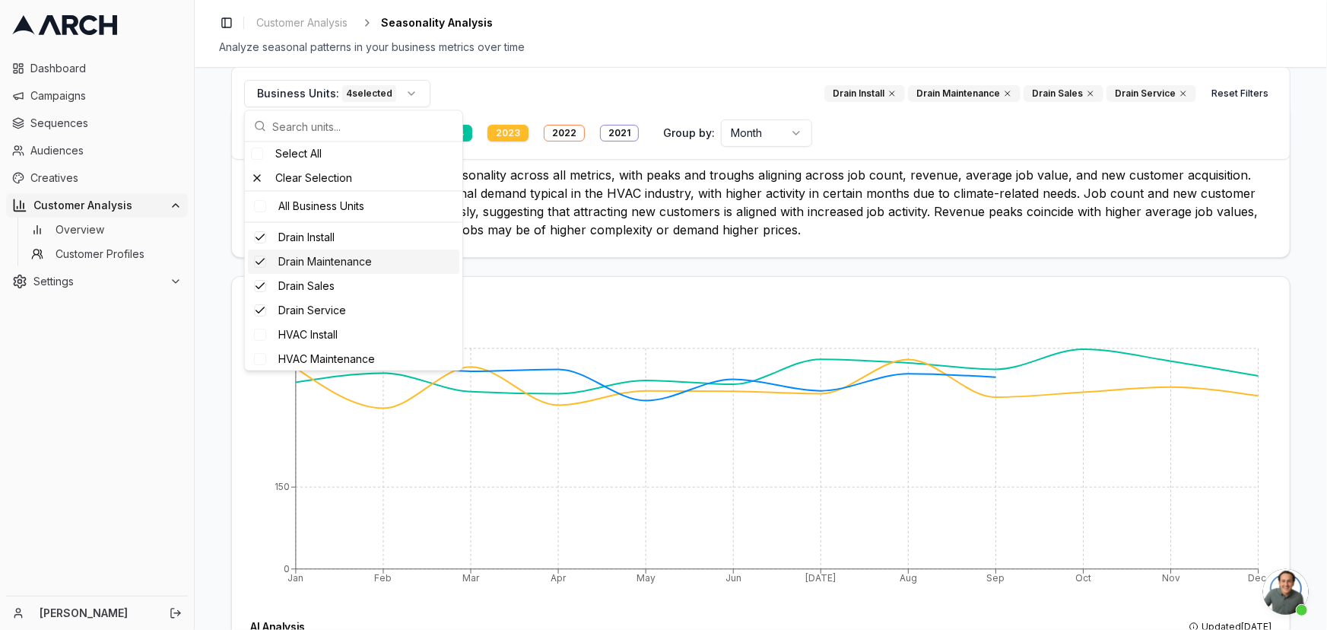
click at [717, 30] on div "Toggle Sidebar Customer Analysis Seasonality Analysis" at bounding box center [761, 22] width 1084 height 21
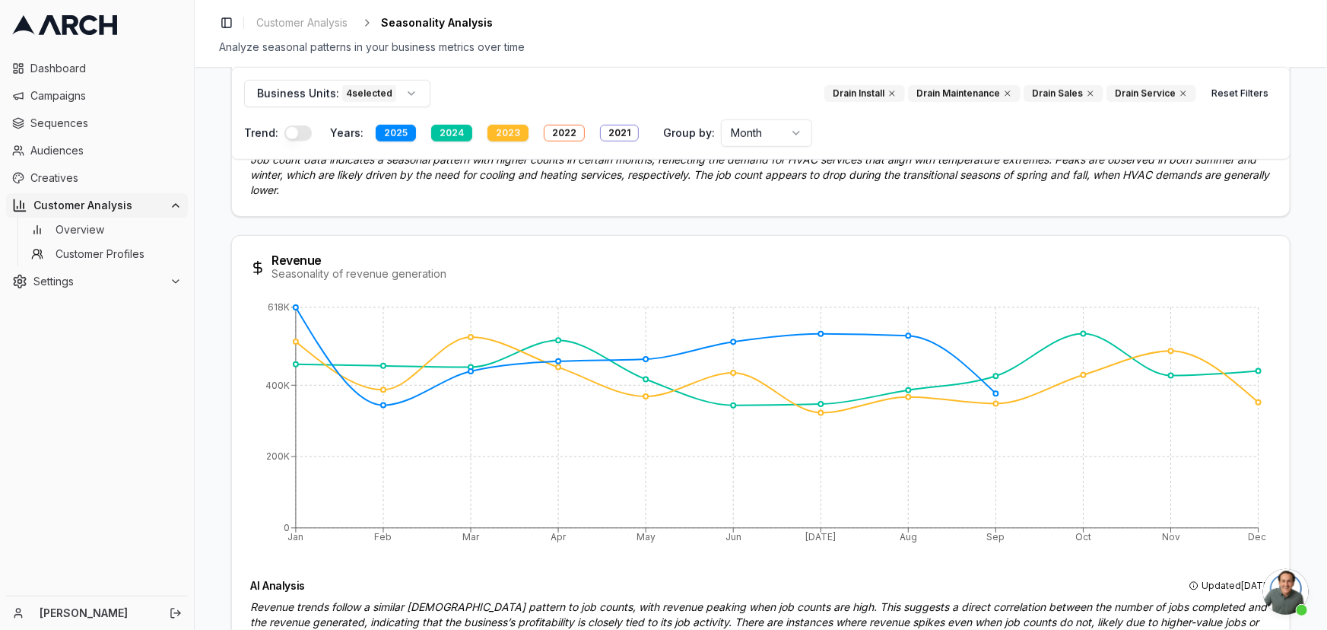
scroll to position [682, 0]
click at [443, 132] on div "2024" at bounding box center [451, 133] width 41 height 17
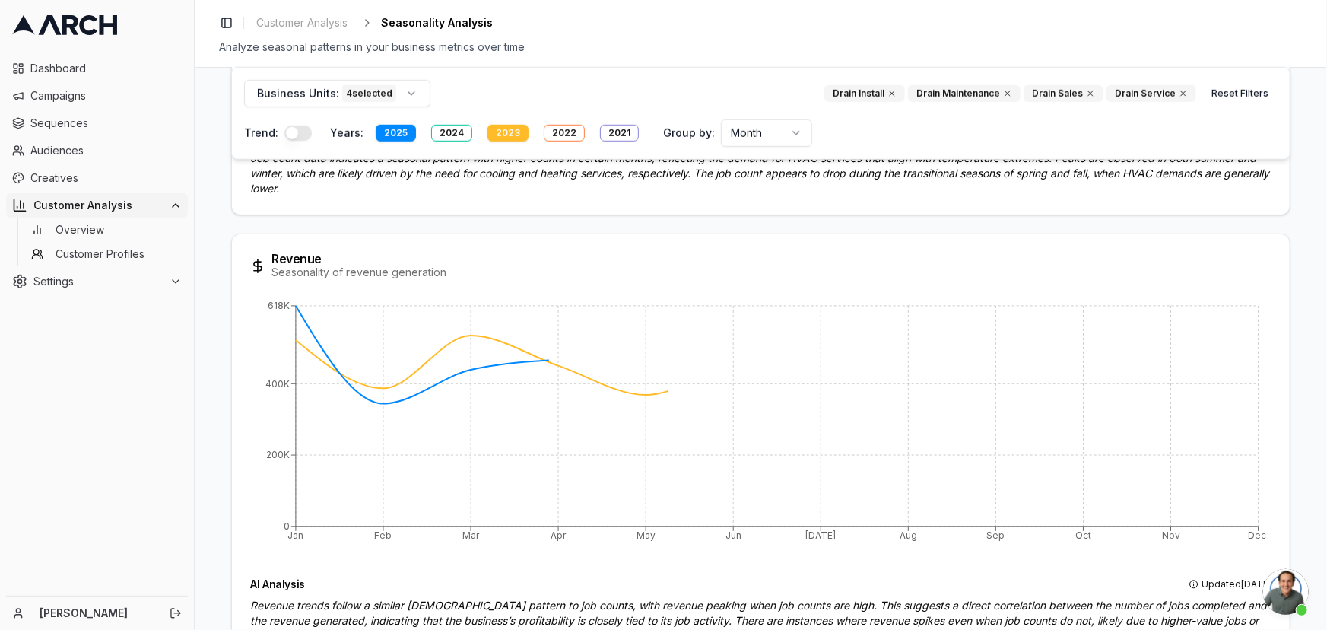
click at [398, 137] on div "2025" at bounding box center [396, 133] width 40 height 17
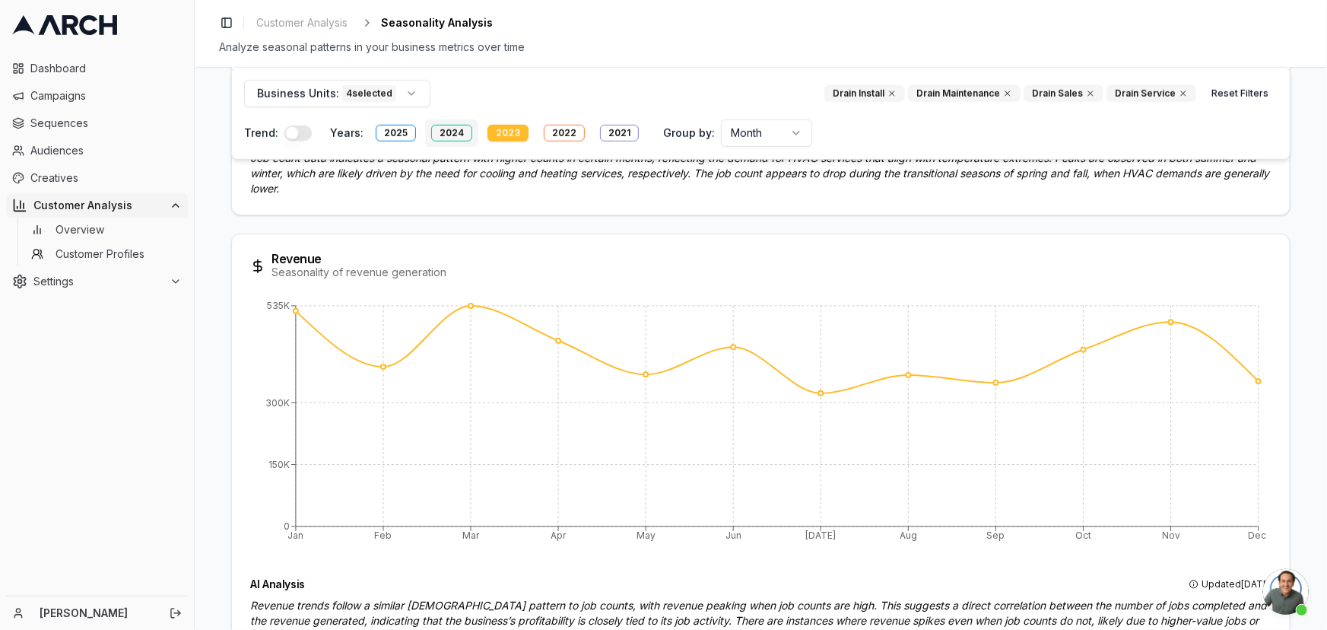
click at [441, 132] on div "2024" at bounding box center [451, 133] width 41 height 17
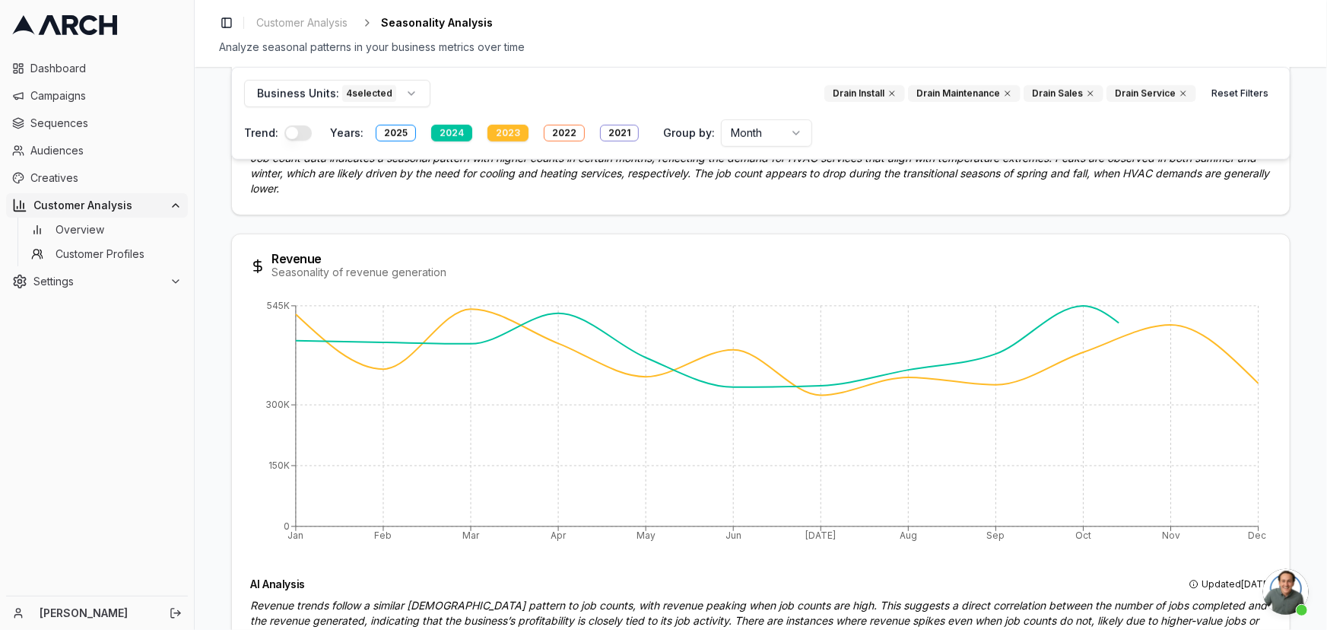
click at [504, 129] on div "2023" at bounding box center [507, 133] width 41 height 17
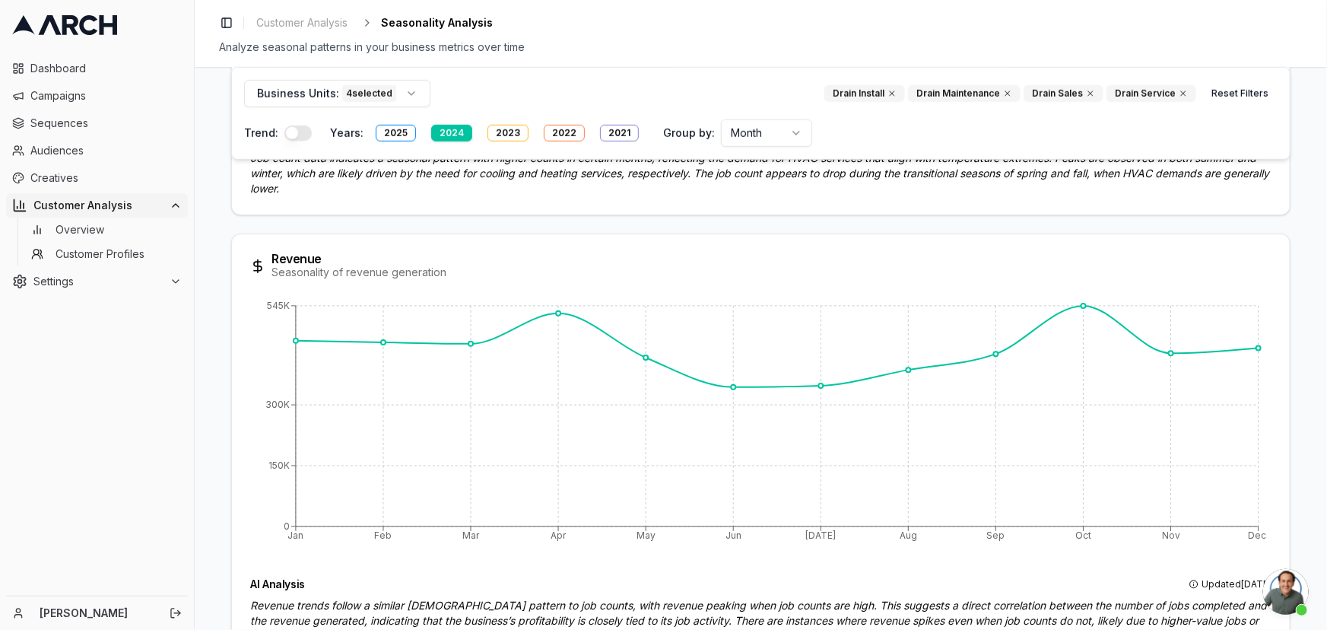
click at [449, 133] on div "2024" at bounding box center [451, 133] width 41 height 17
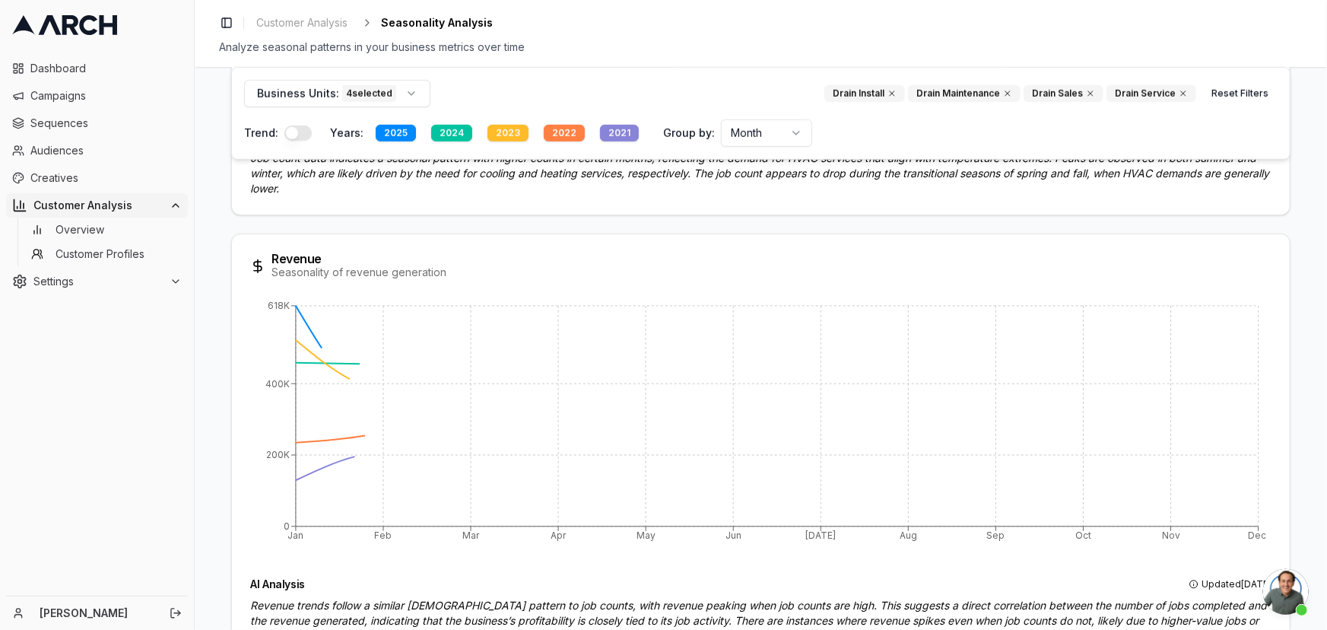
click at [389, 131] on div "2025" at bounding box center [396, 133] width 40 height 17
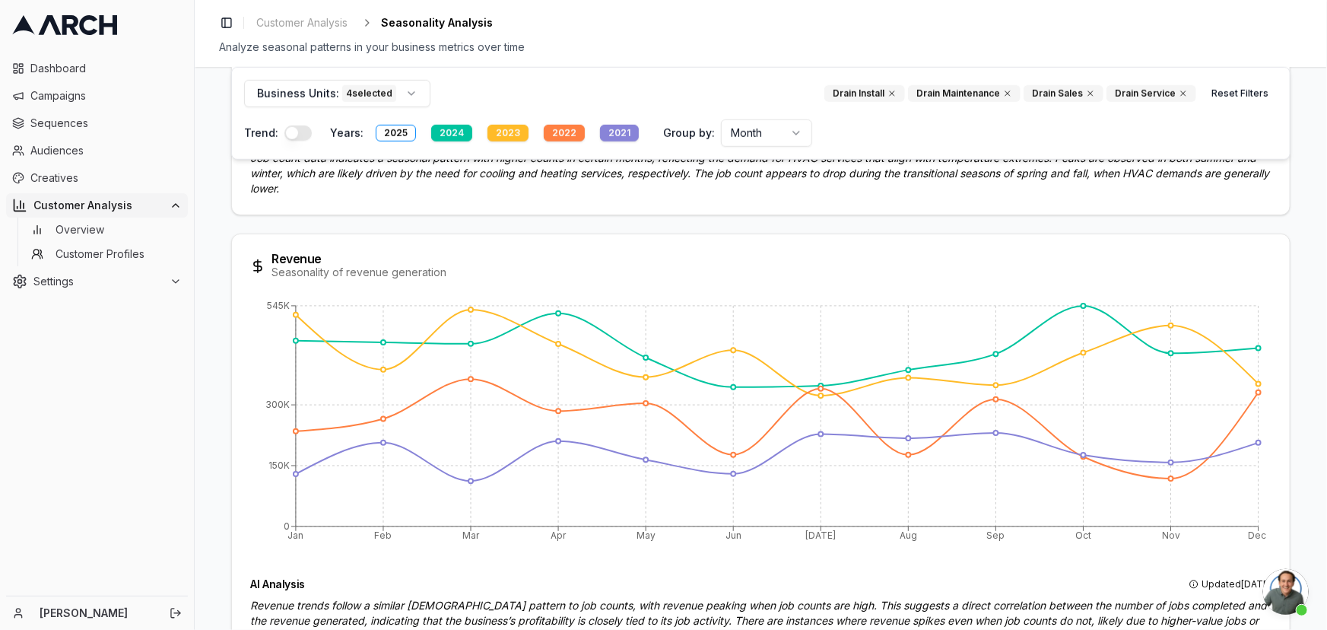
click at [431, 132] on div "2024" at bounding box center [451, 133] width 41 height 17
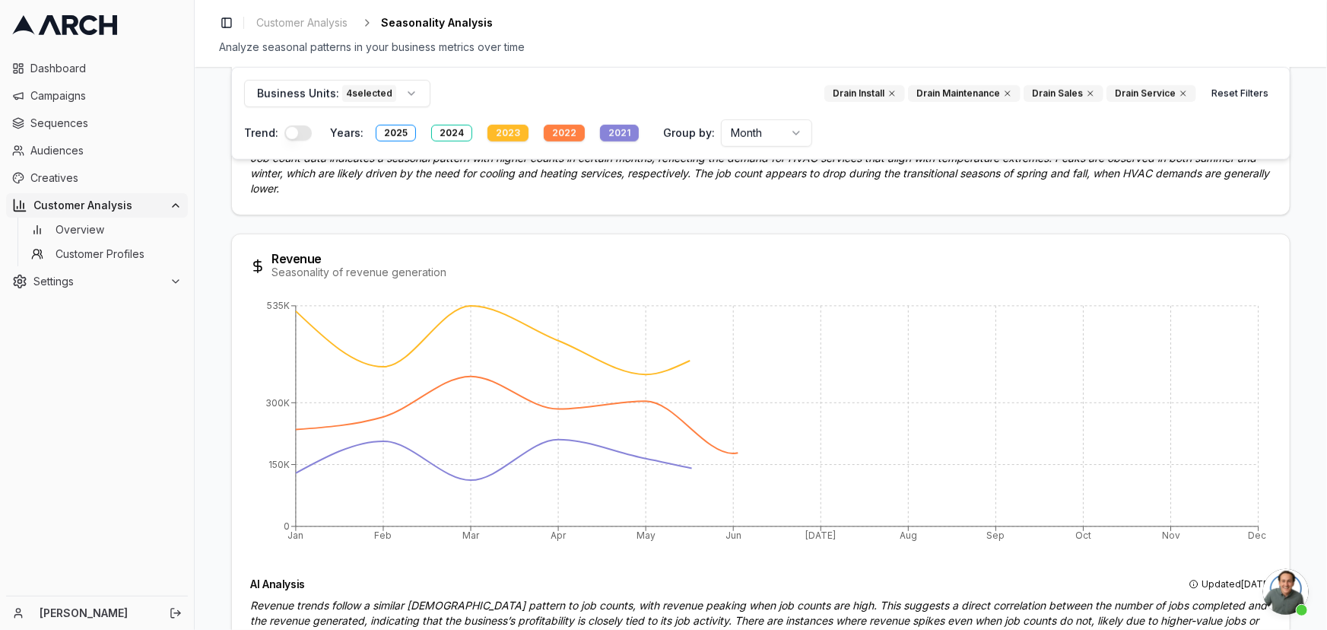
drag, startPoint x: 498, startPoint y: 128, endPoint x: 510, endPoint y: 131, distance: 11.8
click at [500, 129] on div "2023" at bounding box center [507, 133] width 41 height 17
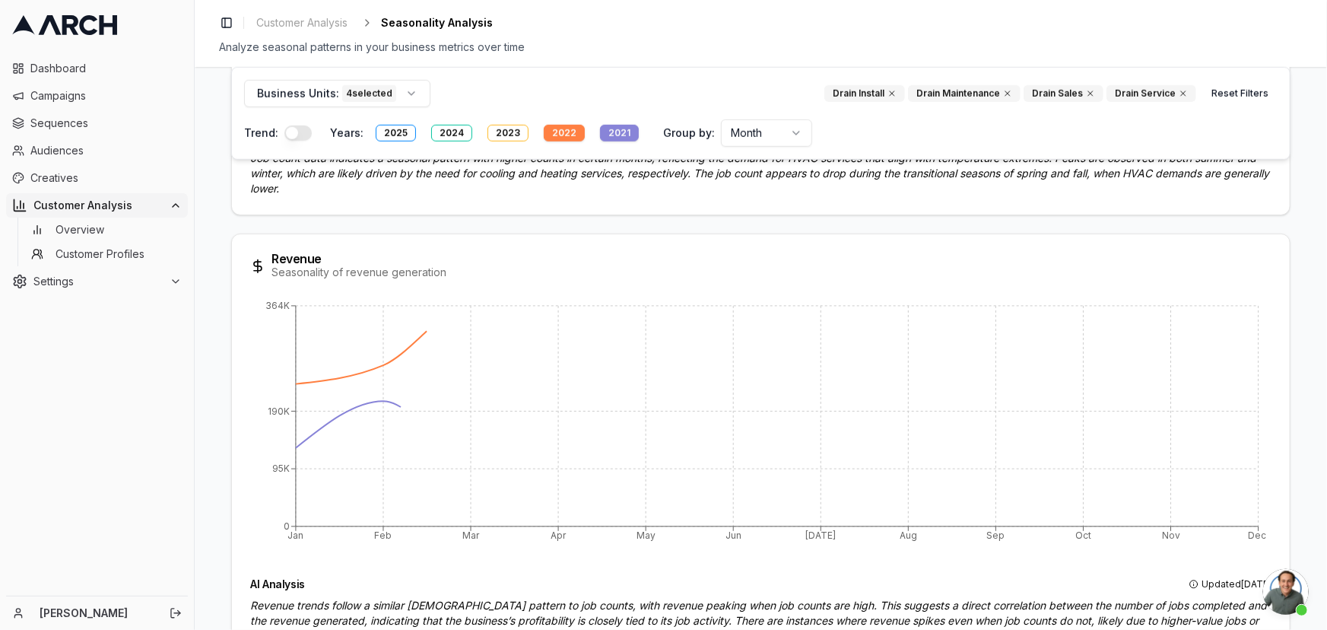
click at [557, 123] on button "2022" at bounding box center [564, 132] width 53 height 27
click at [608, 130] on div "2021" at bounding box center [619, 133] width 39 height 17
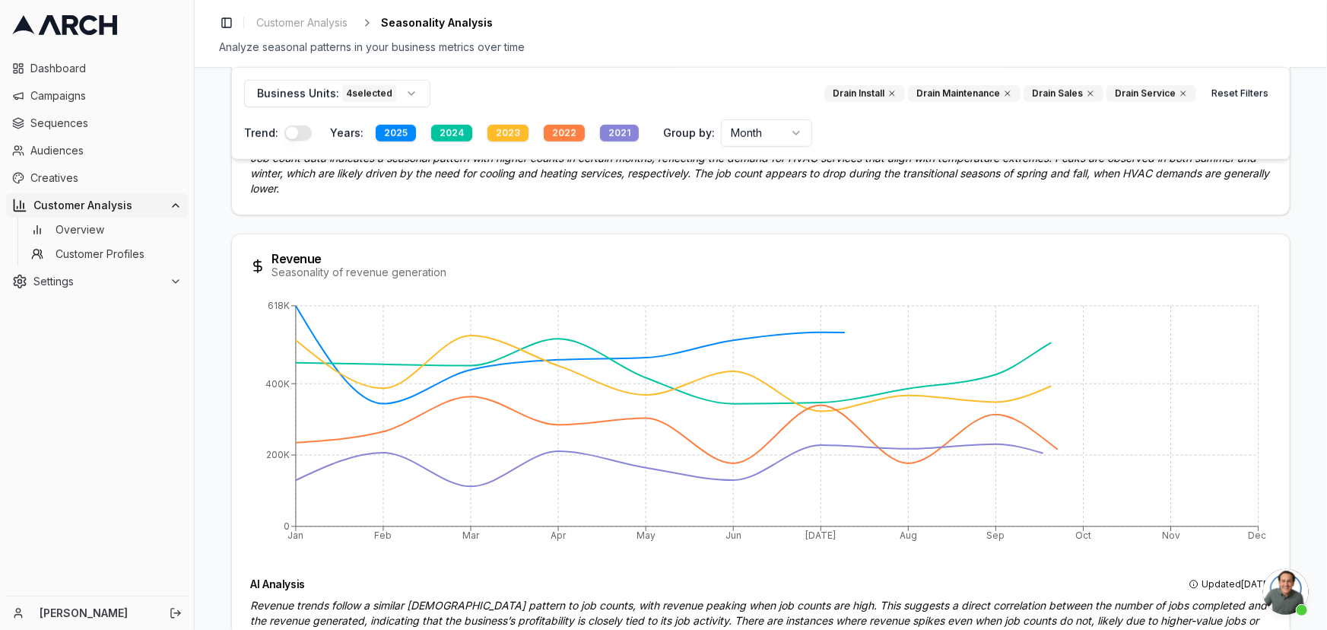
click at [397, 134] on div "2025" at bounding box center [396, 133] width 40 height 17
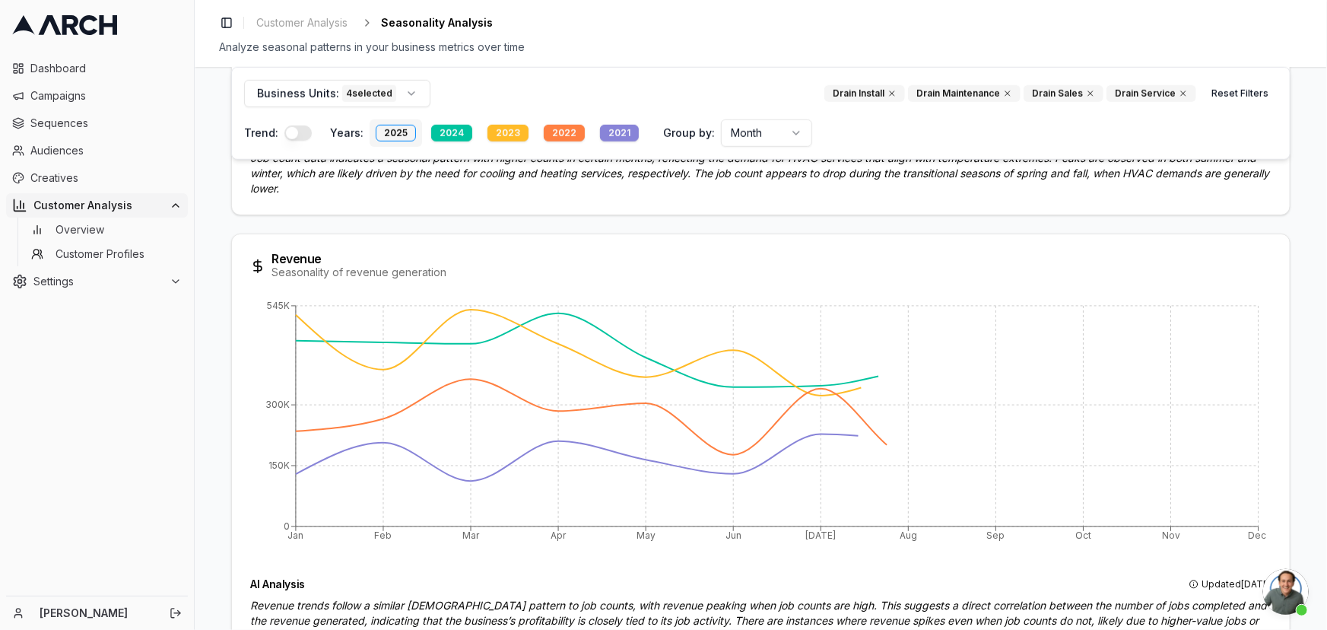
click at [390, 132] on div "2025" at bounding box center [396, 133] width 40 height 17
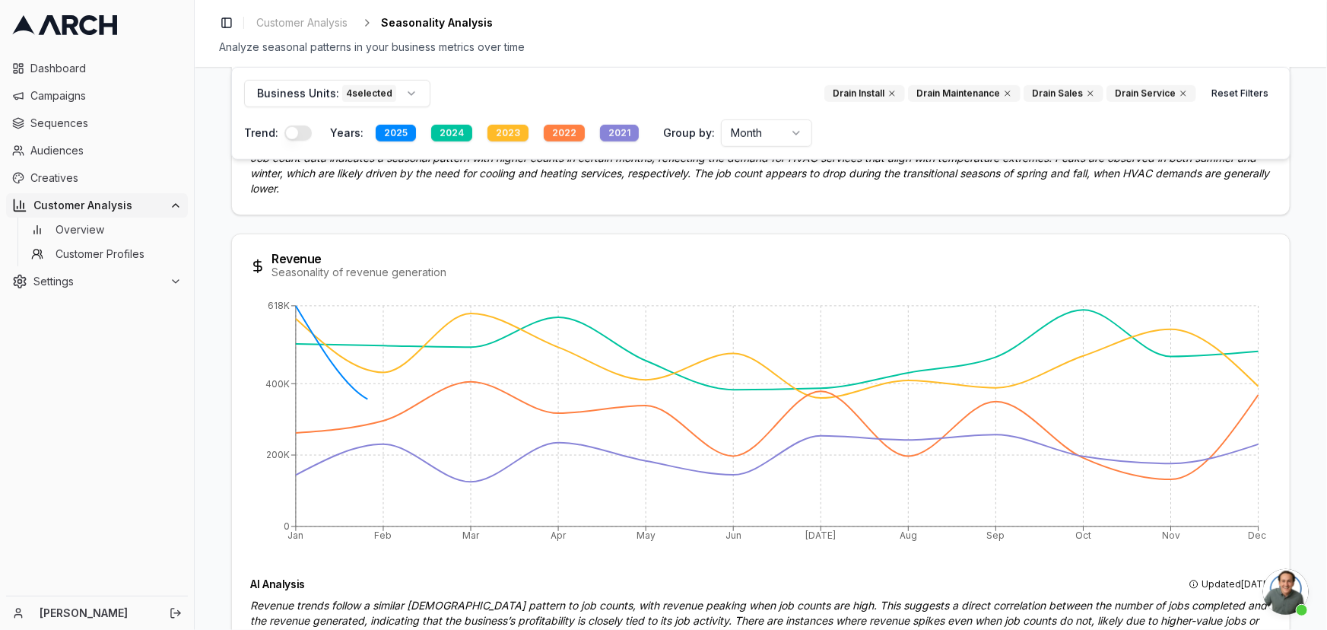
click at [442, 132] on div "2024" at bounding box center [451, 133] width 41 height 17
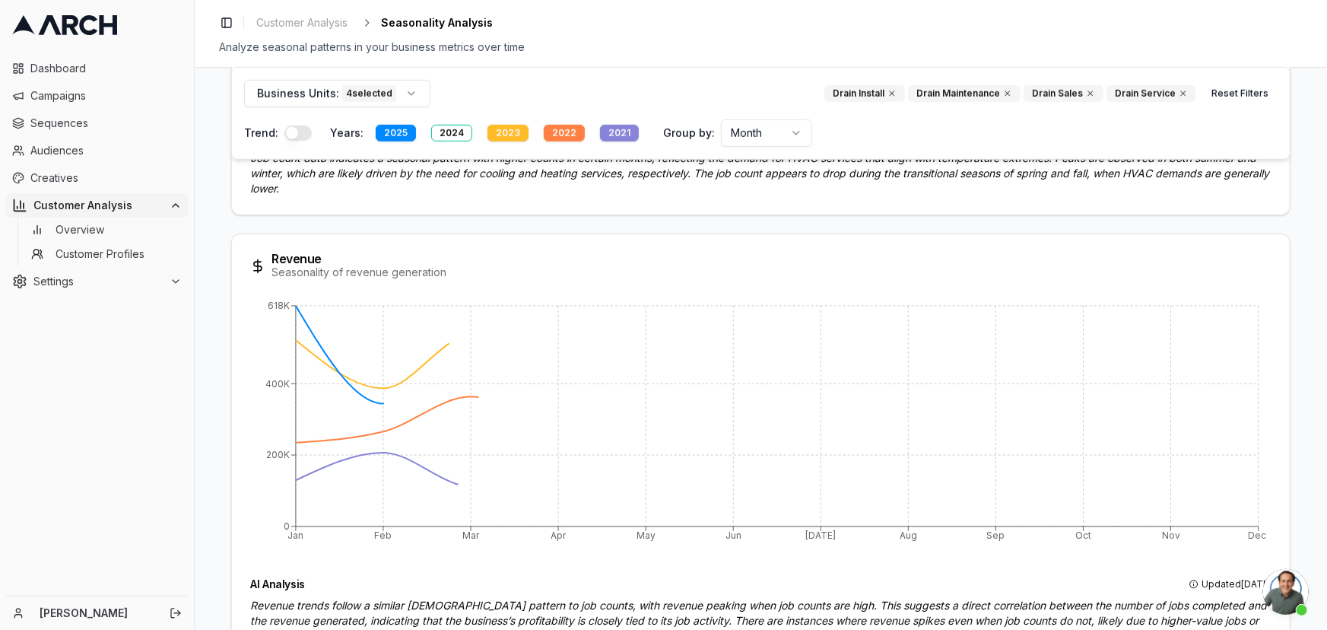
click at [503, 134] on div "2023" at bounding box center [507, 133] width 41 height 17
drag, startPoint x: 542, startPoint y: 134, endPoint x: 563, endPoint y: 134, distance: 20.5
click at [544, 134] on div "2022" at bounding box center [564, 133] width 41 height 17
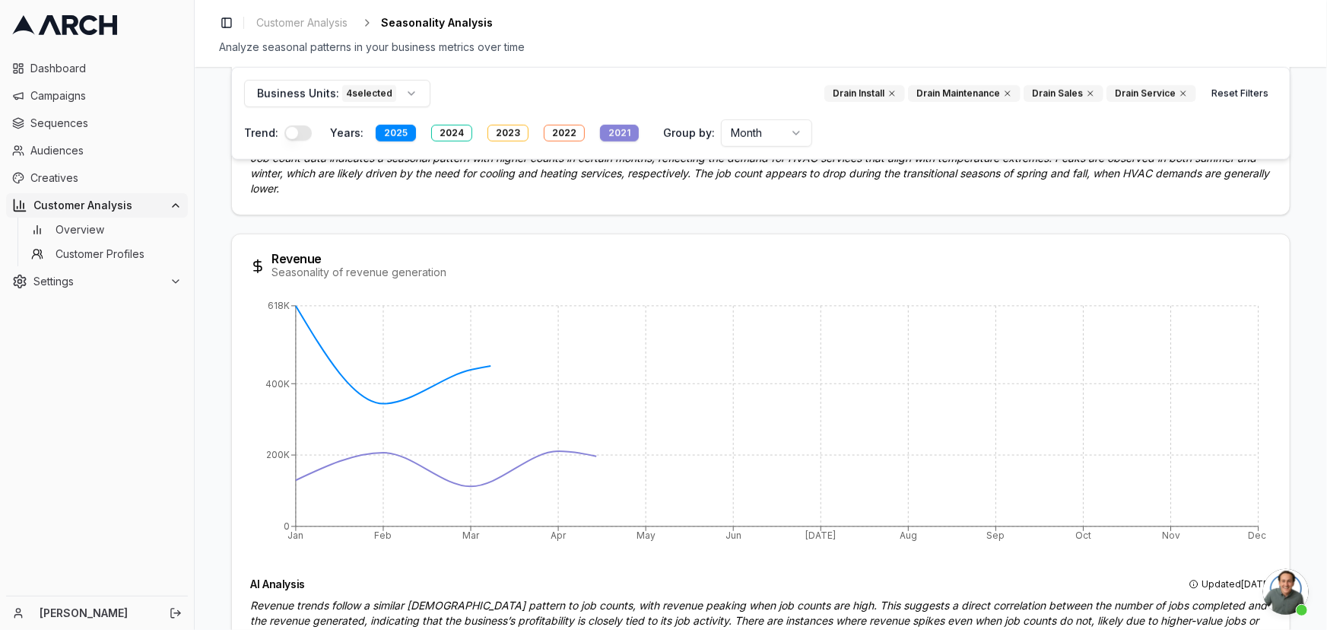
click at [618, 137] on div "2021" at bounding box center [619, 133] width 39 height 17
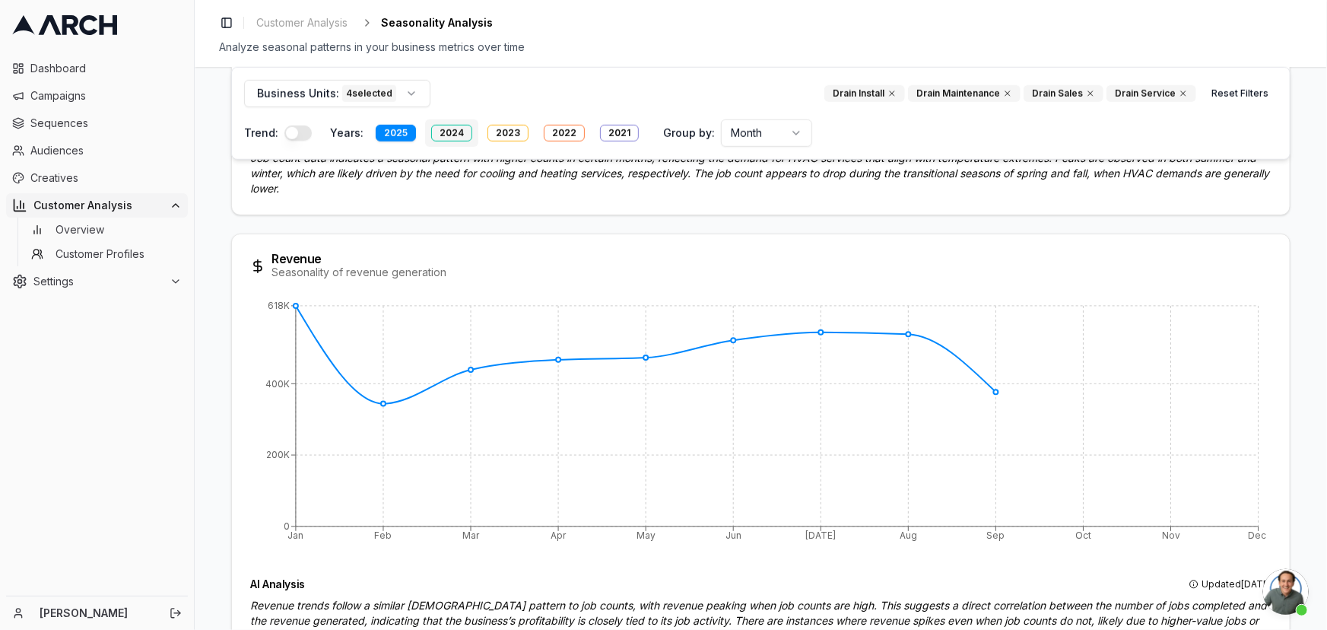
click at [454, 129] on div "2024" at bounding box center [451, 133] width 41 height 17
click at [506, 128] on div "2023" at bounding box center [507, 133] width 41 height 17
